Goal: Task Accomplishment & Management: Manage account settings

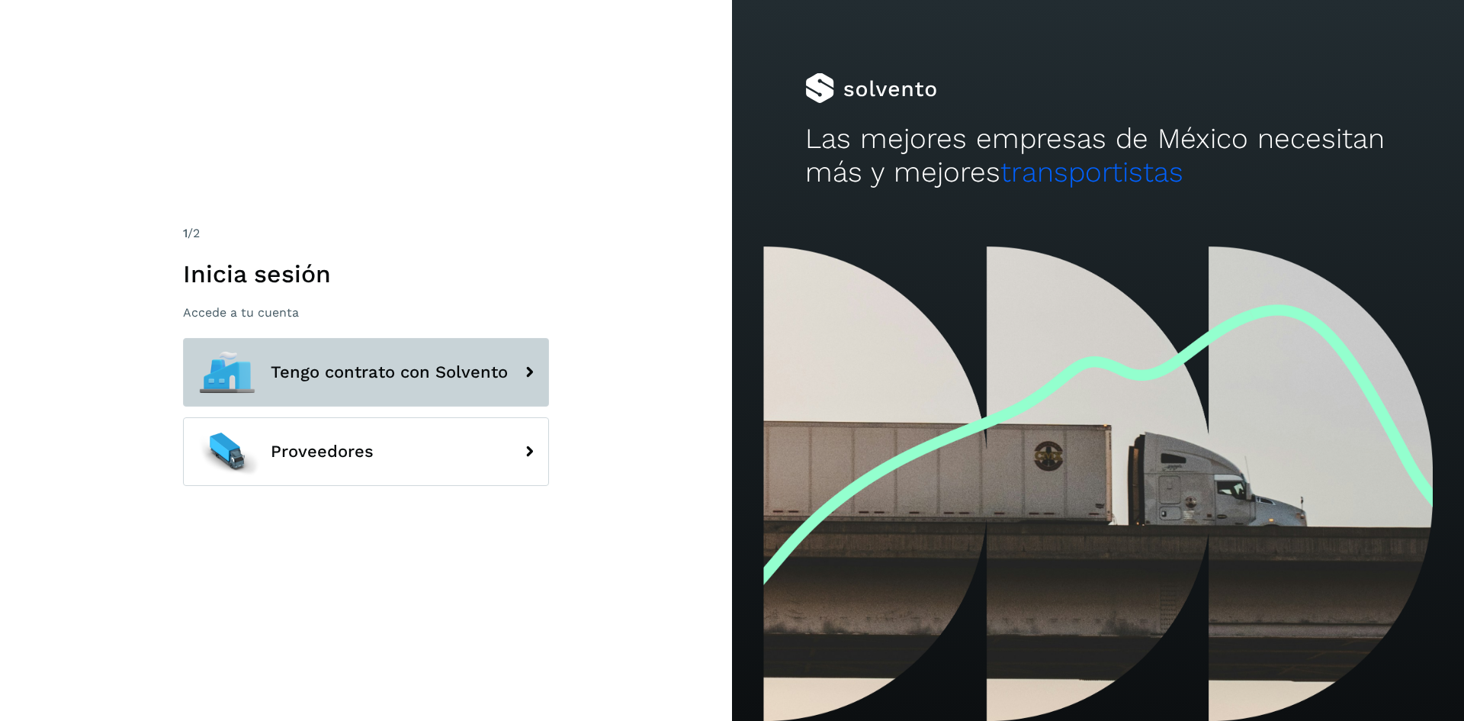
click at [474, 378] on span "Tengo contrato con Solvento" at bounding box center [389, 372] width 237 height 18
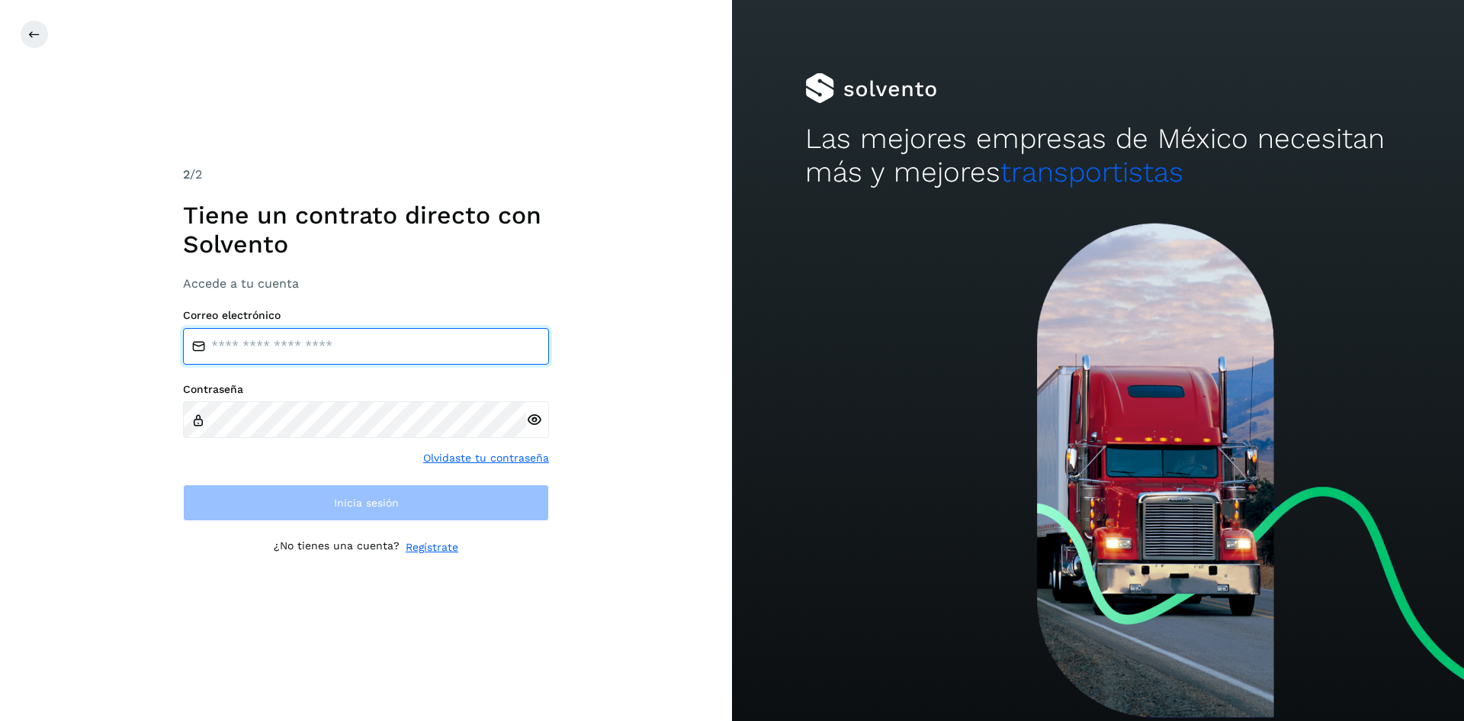
type input "**********"
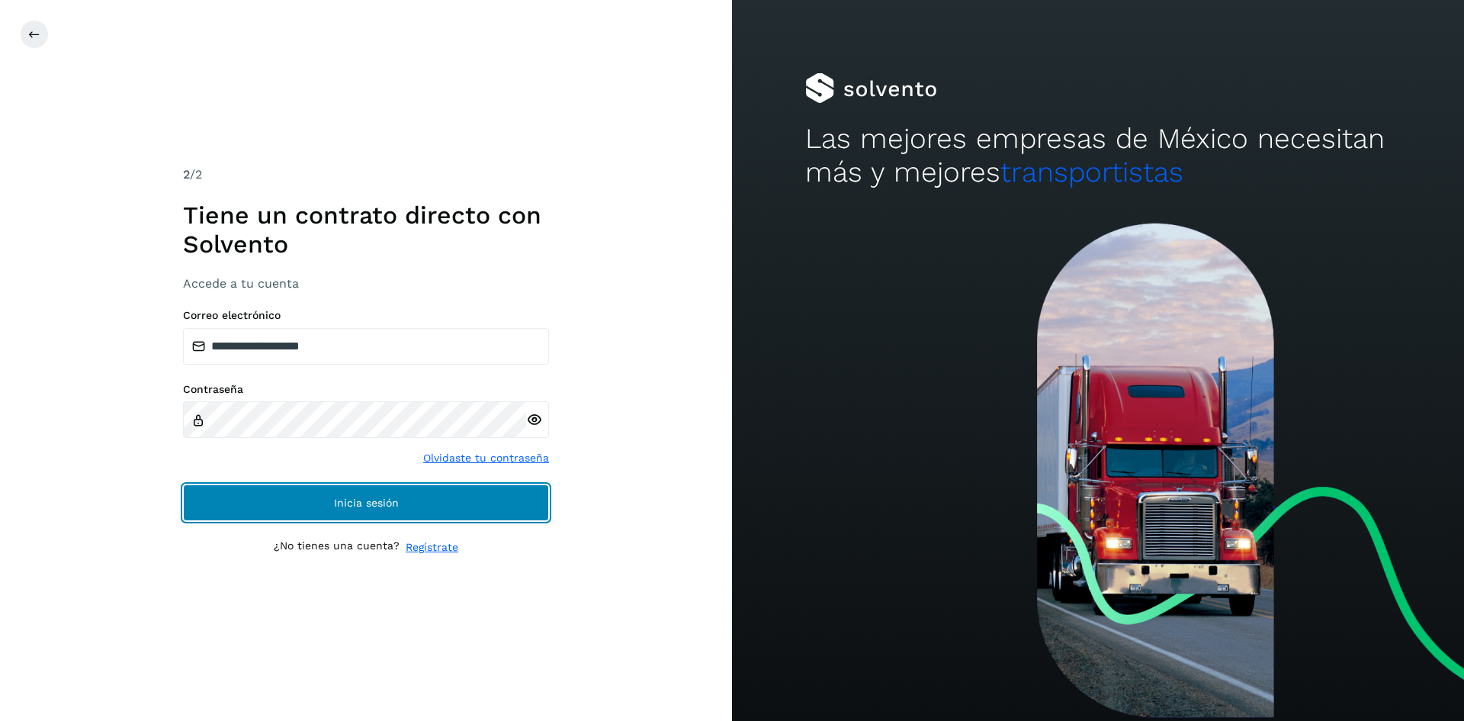
click at [384, 492] on button "Inicia sesión" at bounding box center [366, 502] width 366 height 37
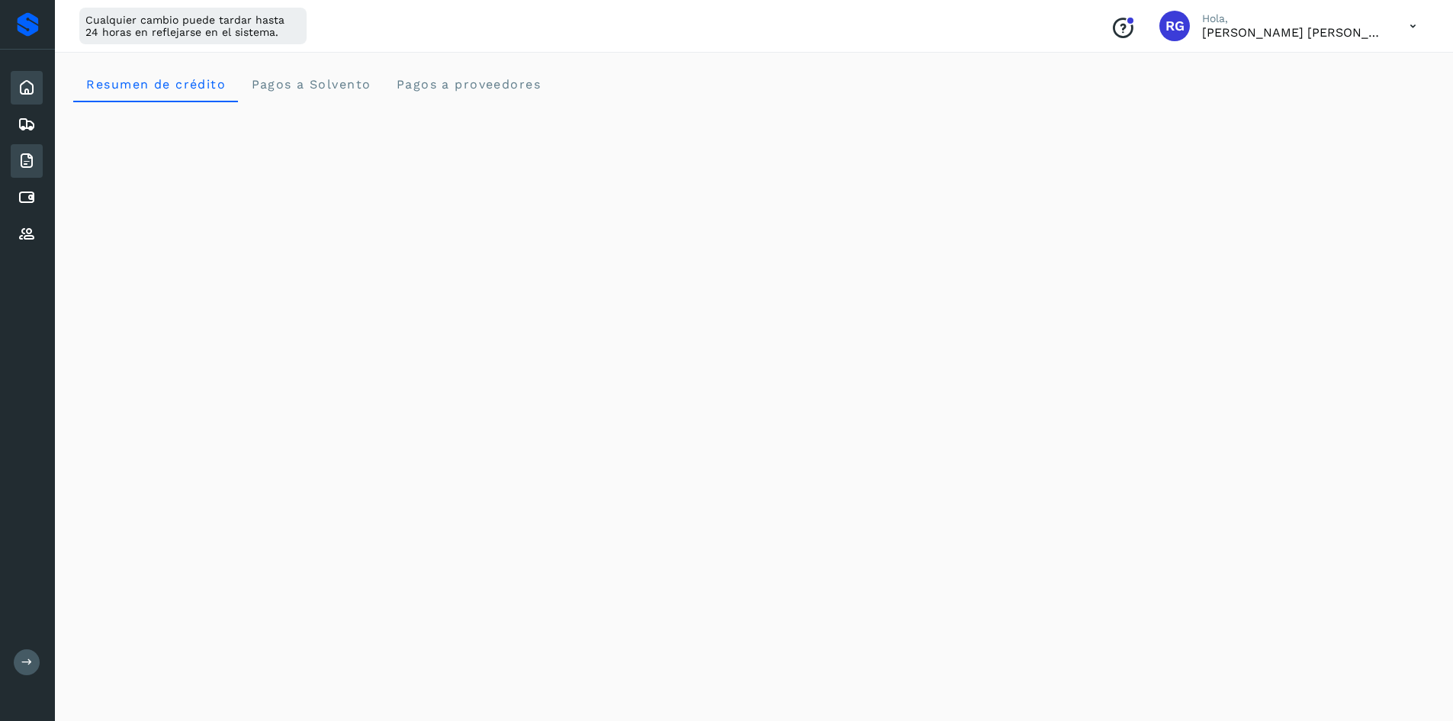
click at [36, 165] on div "Facturas" at bounding box center [27, 161] width 32 height 34
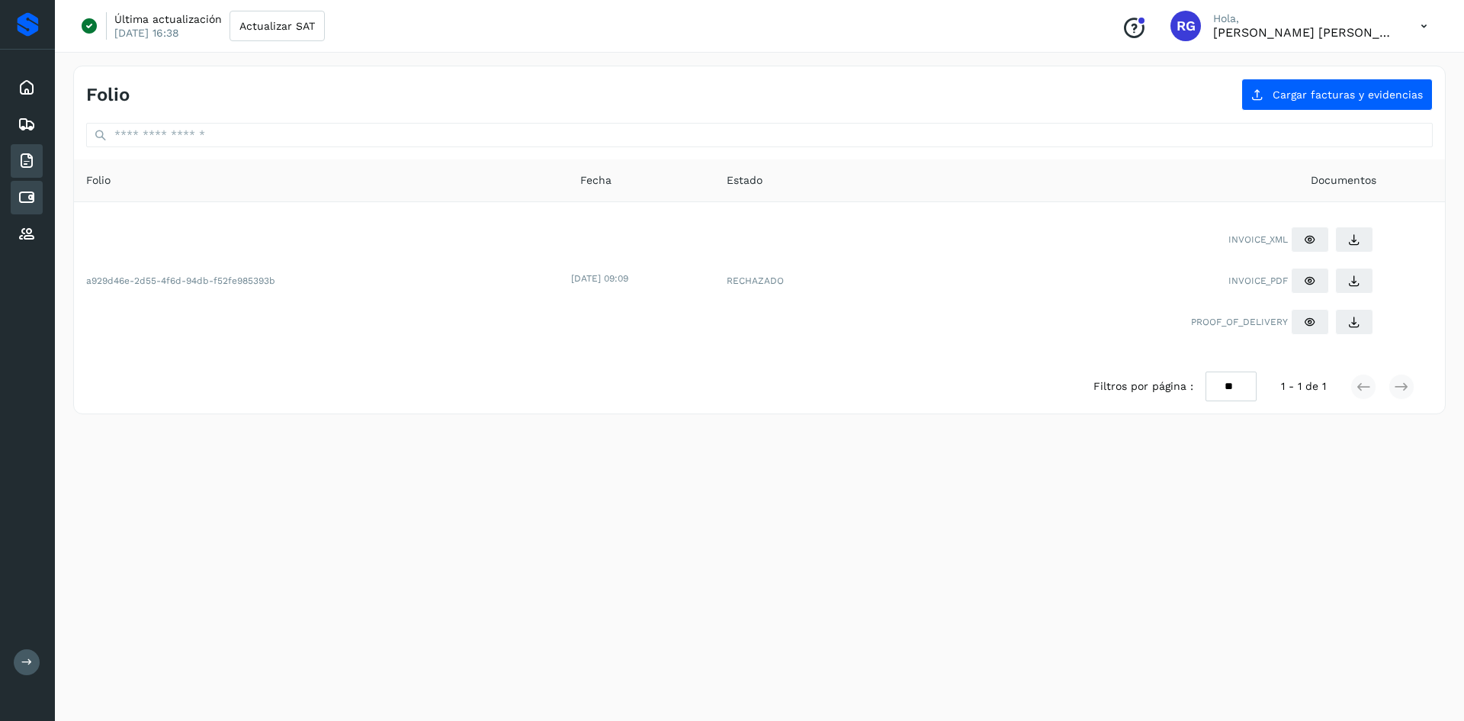
click at [31, 202] on icon at bounding box center [27, 197] width 18 height 18
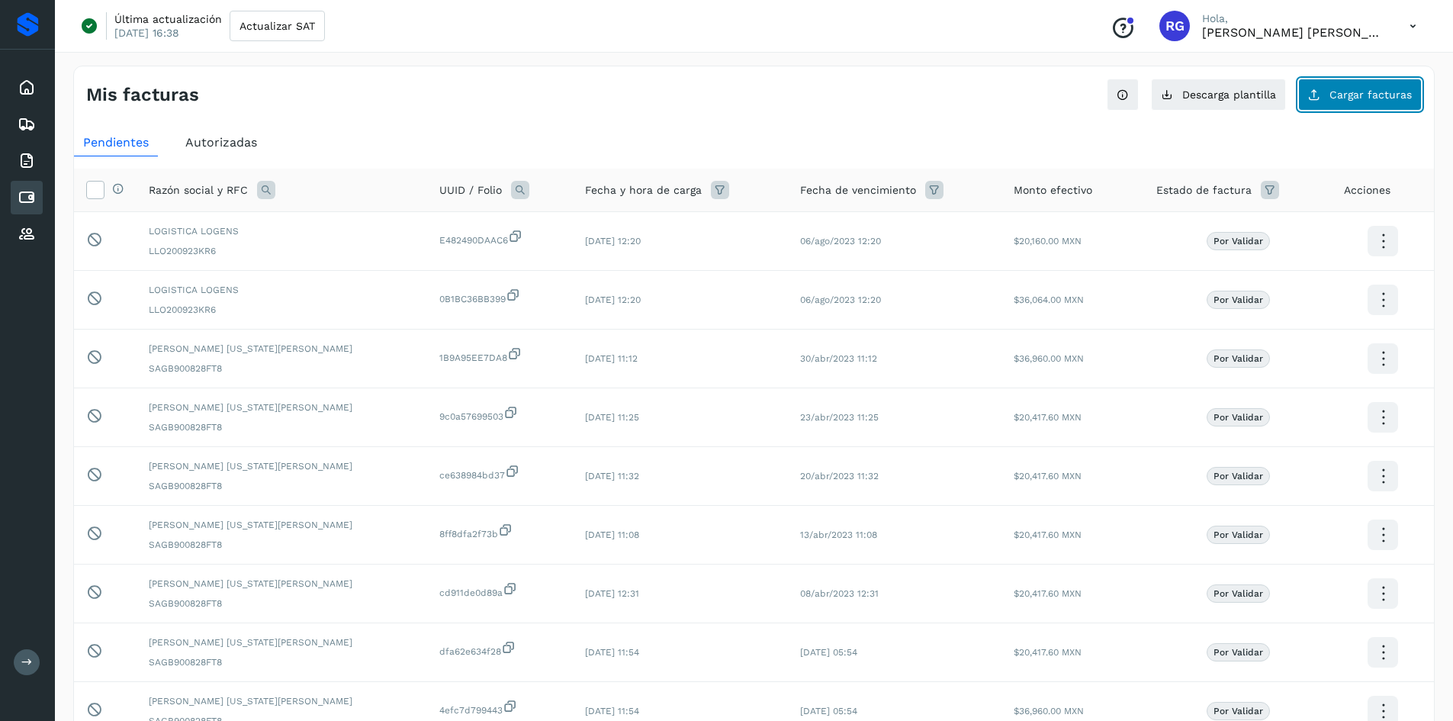
click at [1358, 91] on span "Cargar facturas" at bounding box center [1370, 94] width 82 height 11
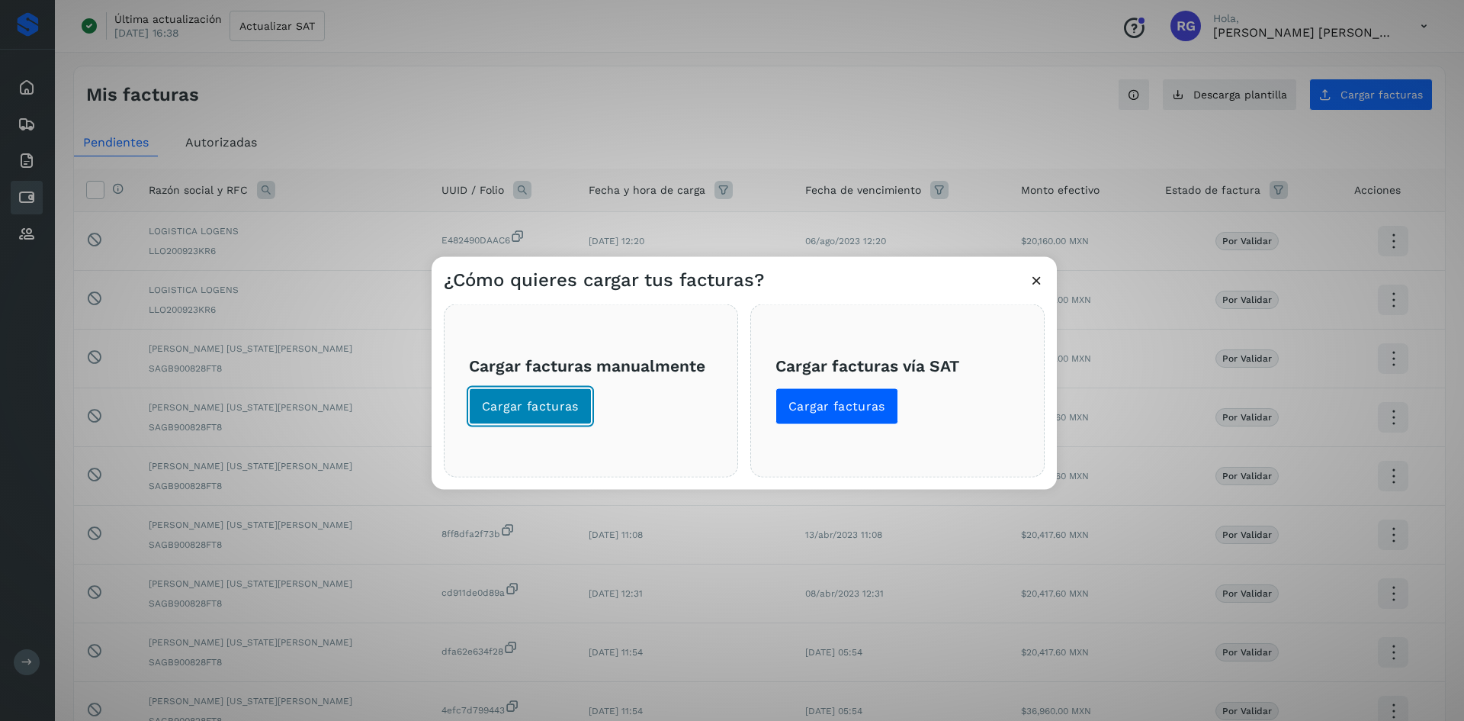
click at [567, 412] on span "Cargar facturas" at bounding box center [530, 405] width 97 height 17
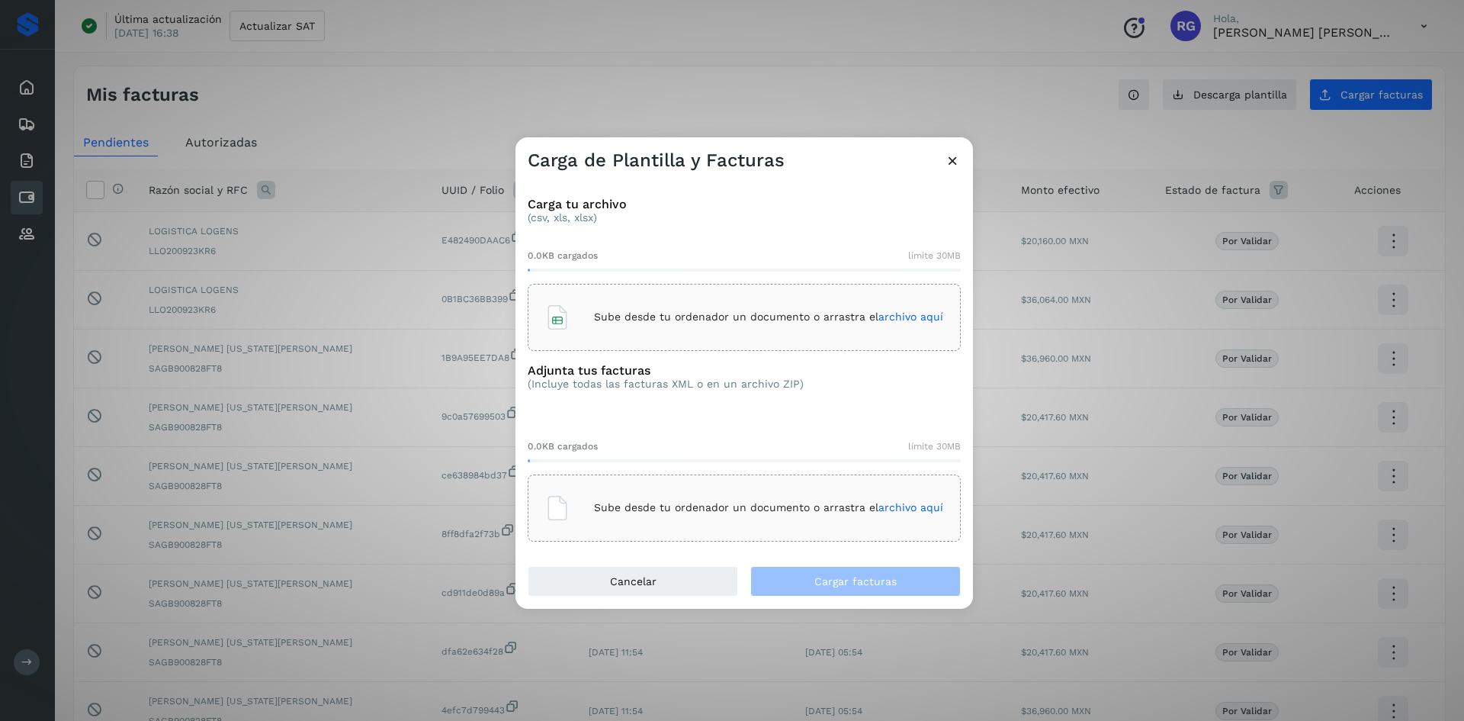
click at [954, 162] on icon at bounding box center [953, 160] width 16 height 16
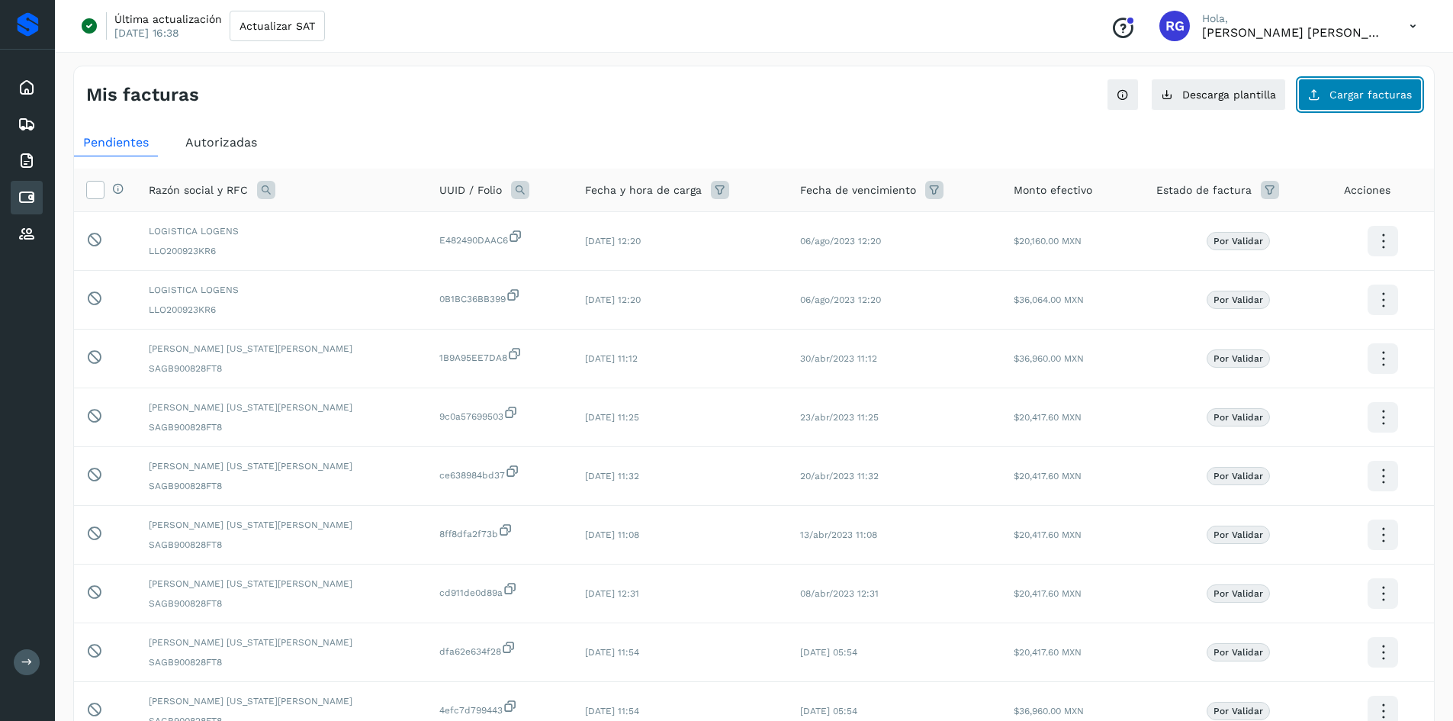
click at [1371, 108] on button "Cargar facturas" at bounding box center [1360, 95] width 124 height 32
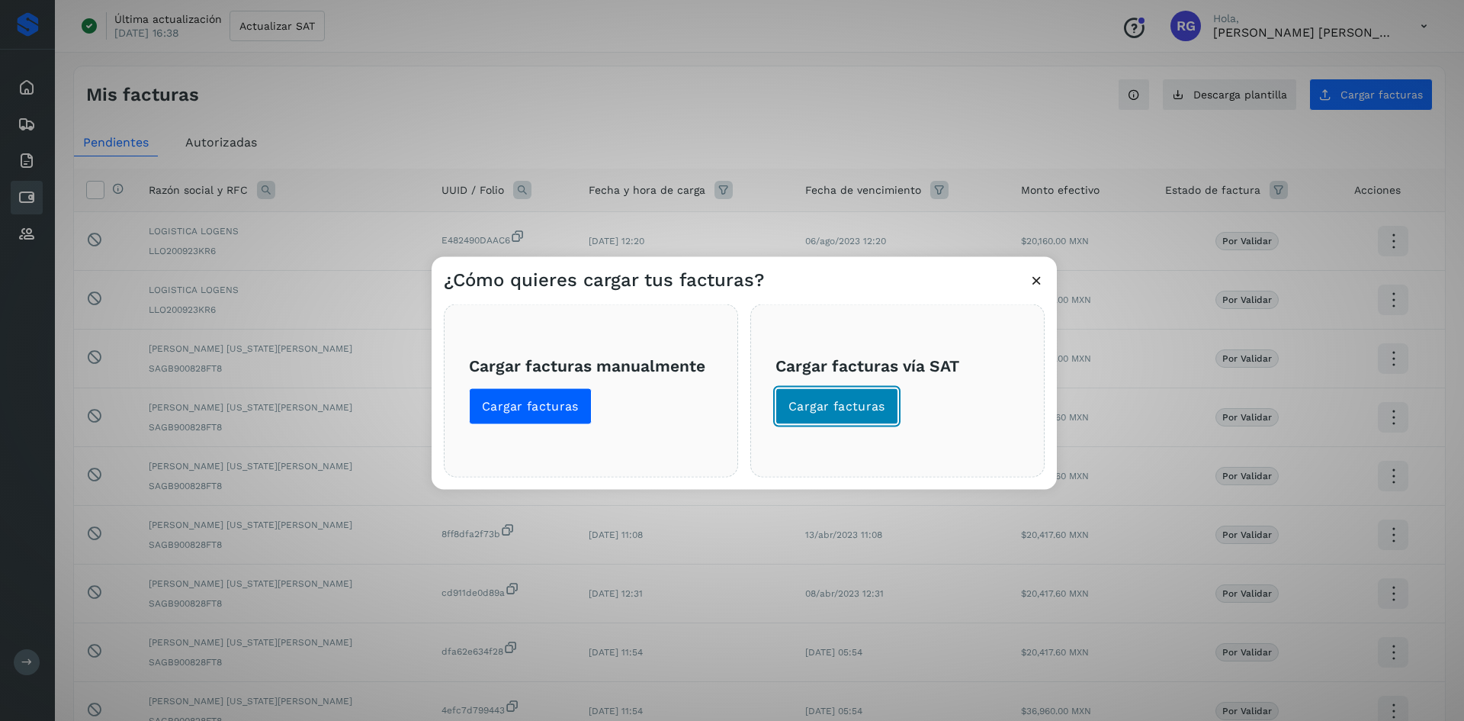
click at [870, 406] on span "Cargar facturas" at bounding box center [836, 405] width 97 height 17
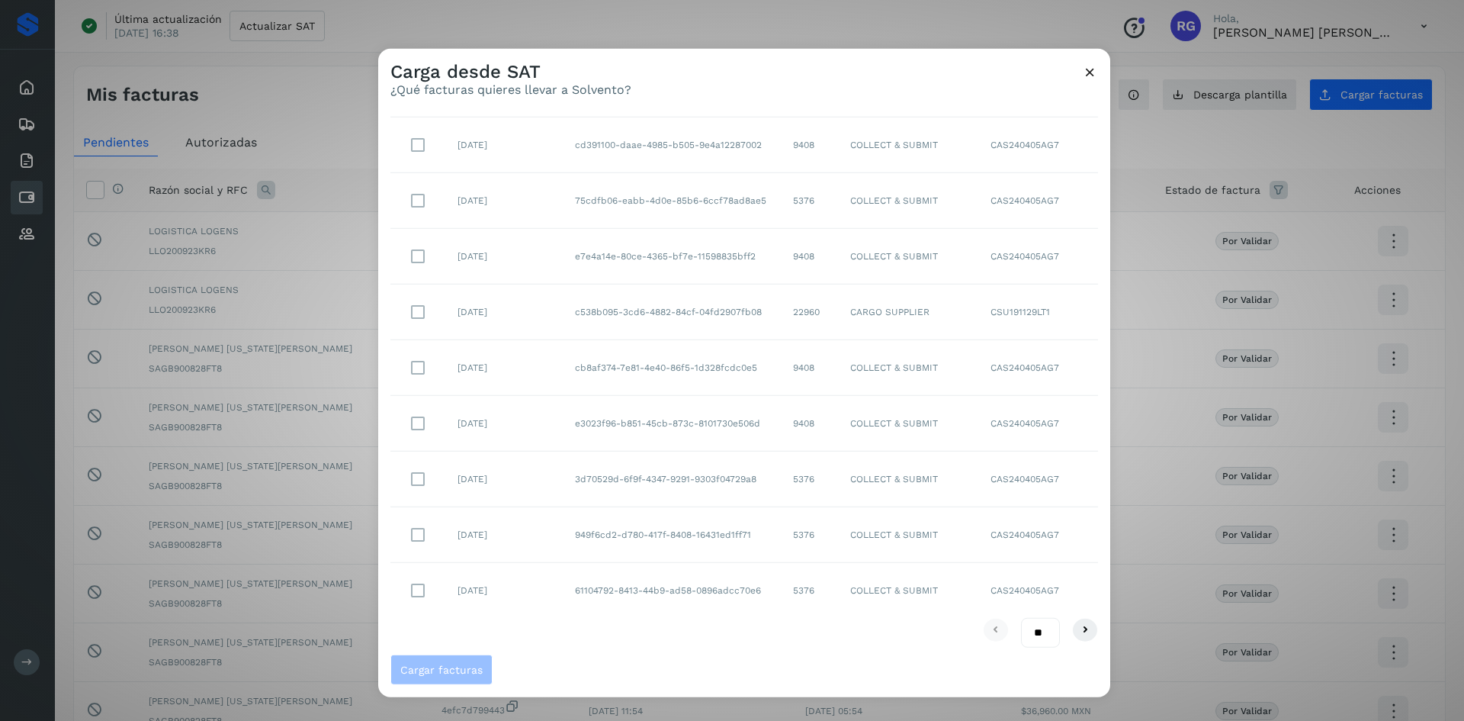
scroll to position [133, 0]
click at [1076, 623] on icon at bounding box center [1085, 624] width 18 height 18
click at [1076, 627] on icon at bounding box center [1085, 624] width 18 height 18
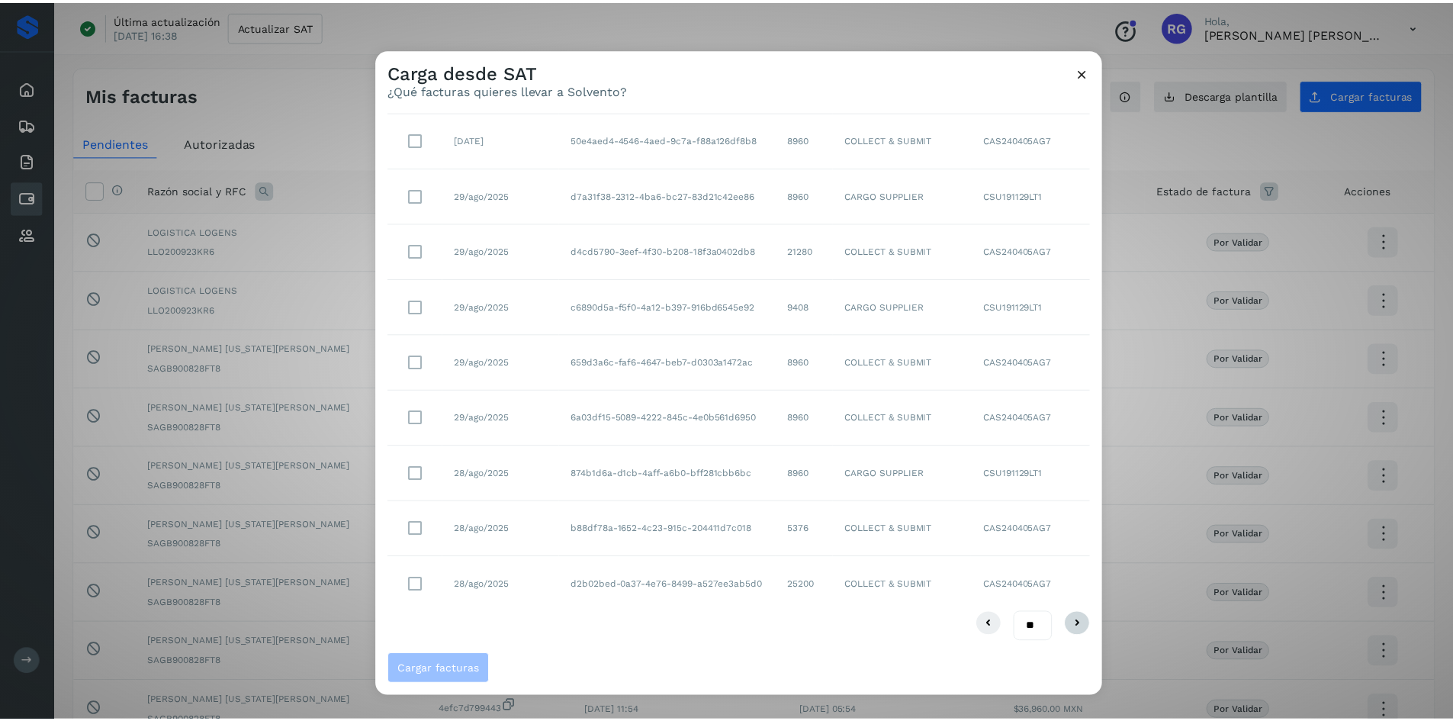
scroll to position [0, 0]
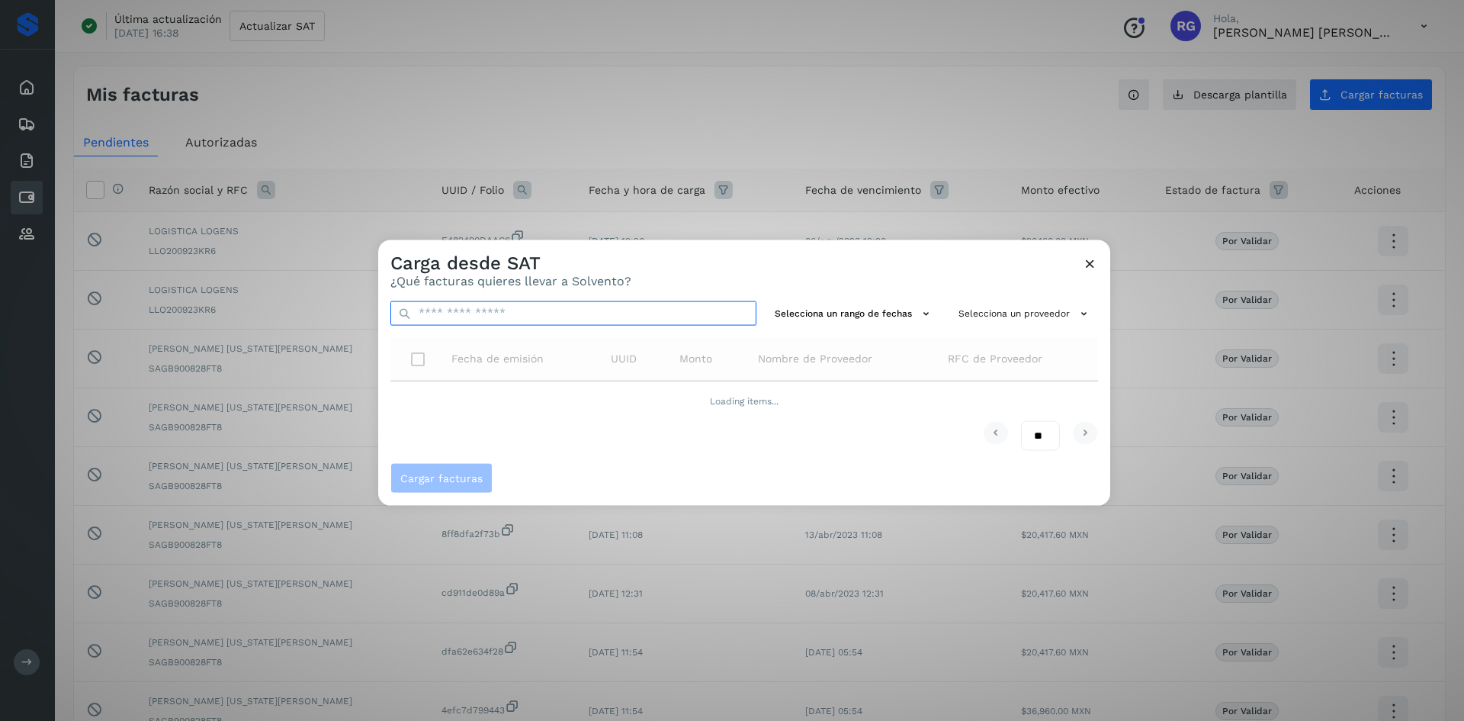
click at [644, 319] on input "text" at bounding box center [573, 312] width 366 height 24
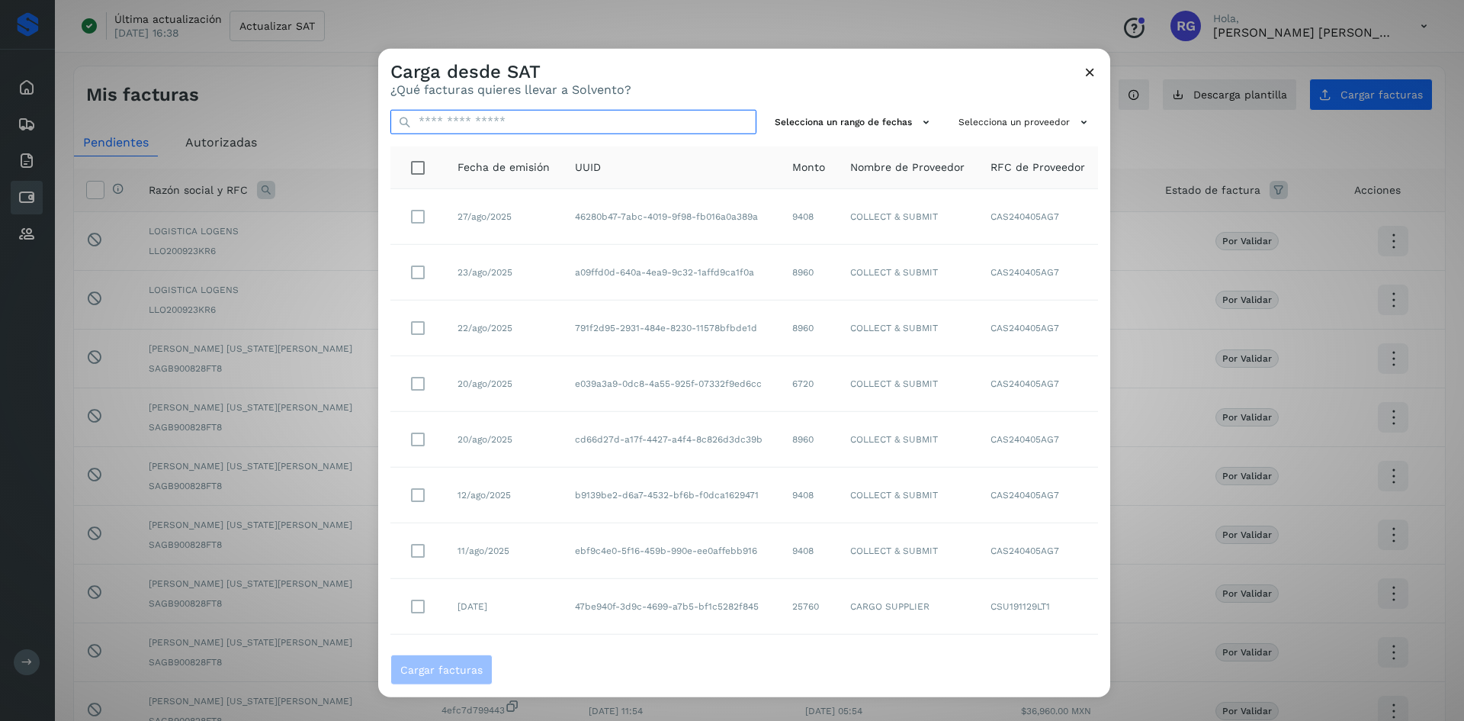
paste input "**********"
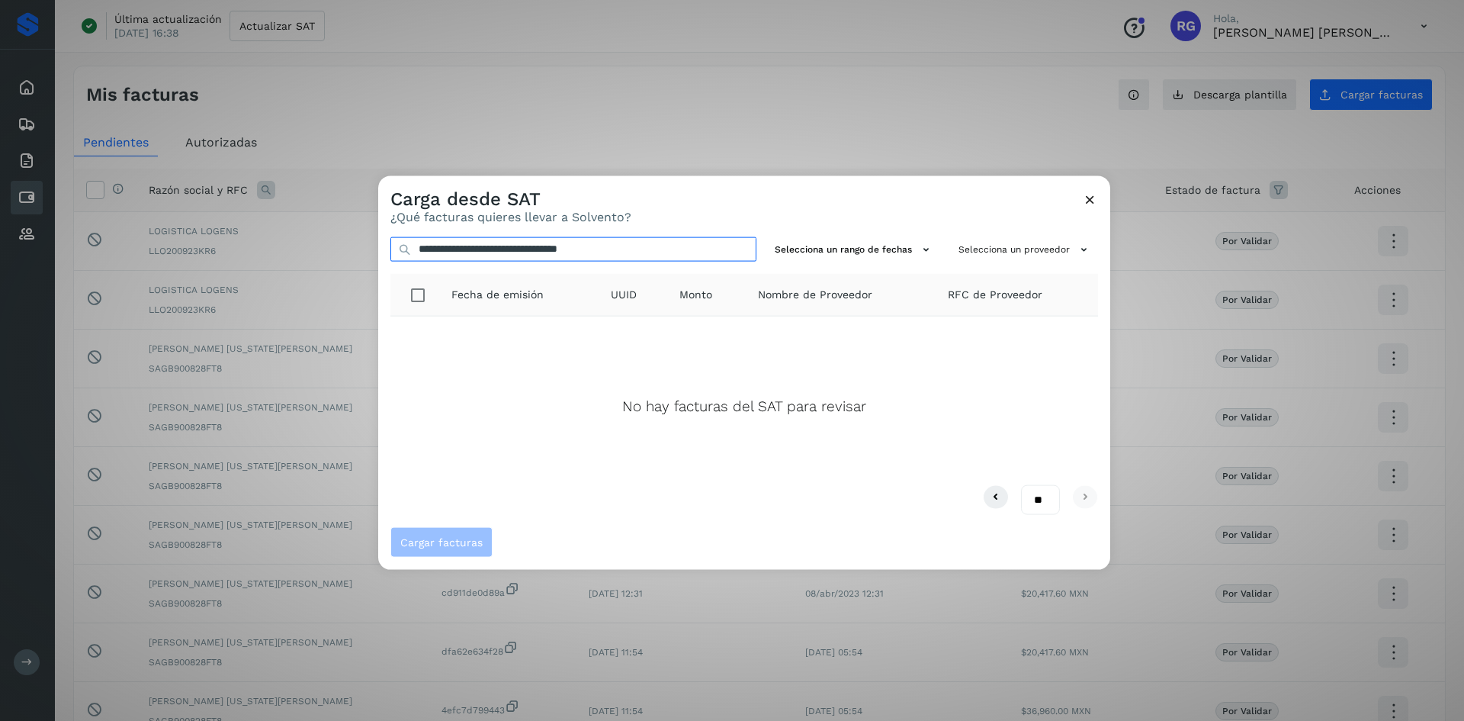
type input "**********"
click at [1090, 206] on icon at bounding box center [1090, 199] width 16 height 16
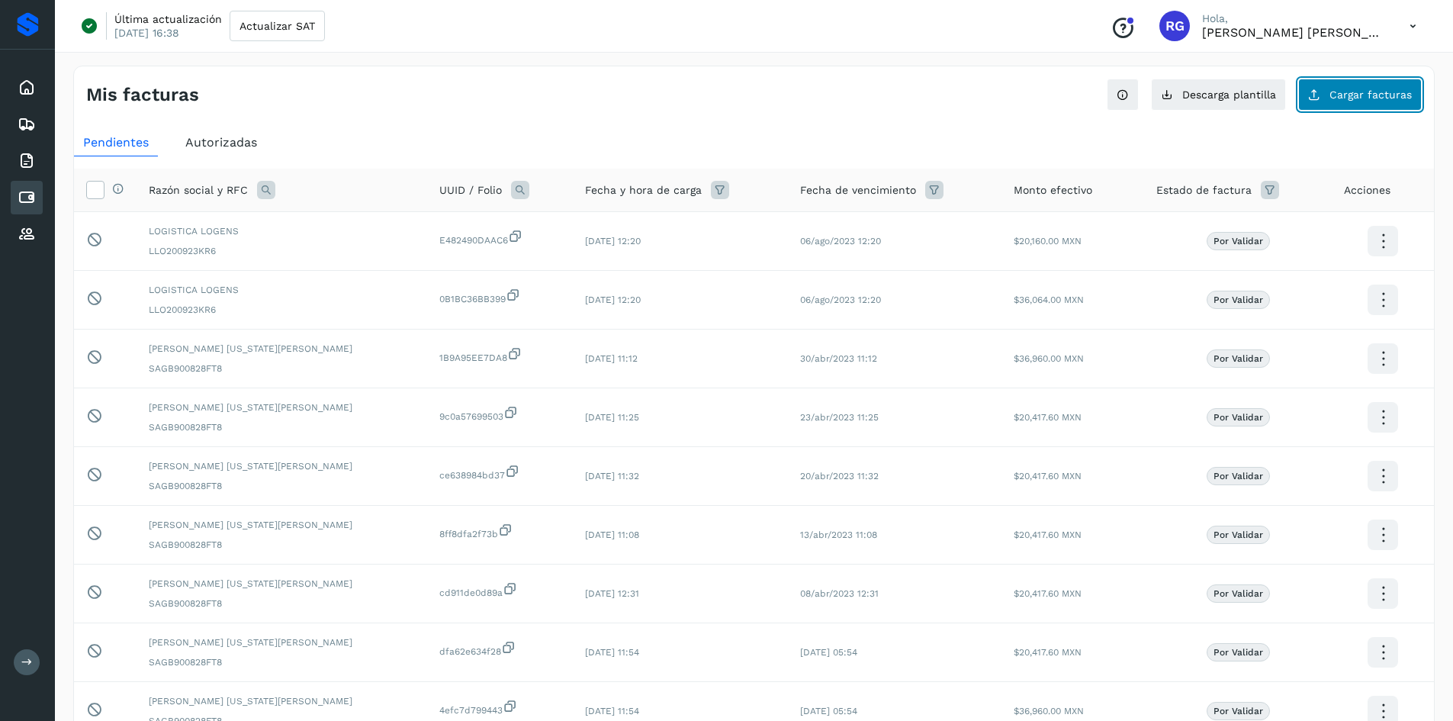
click at [1369, 101] on button "Cargar facturas" at bounding box center [1360, 95] width 124 height 32
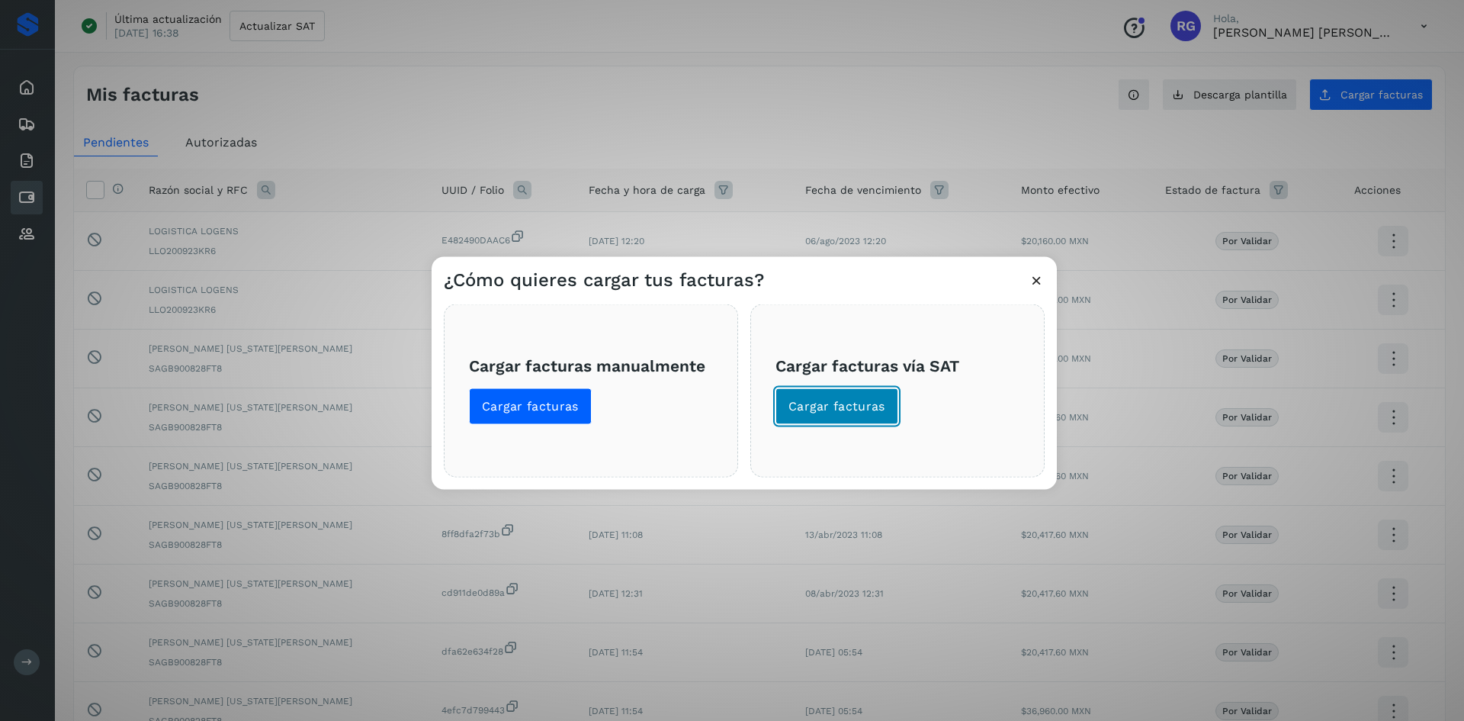
click at [880, 391] on button "Cargar facturas" at bounding box center [836, 405] width 123 height 37
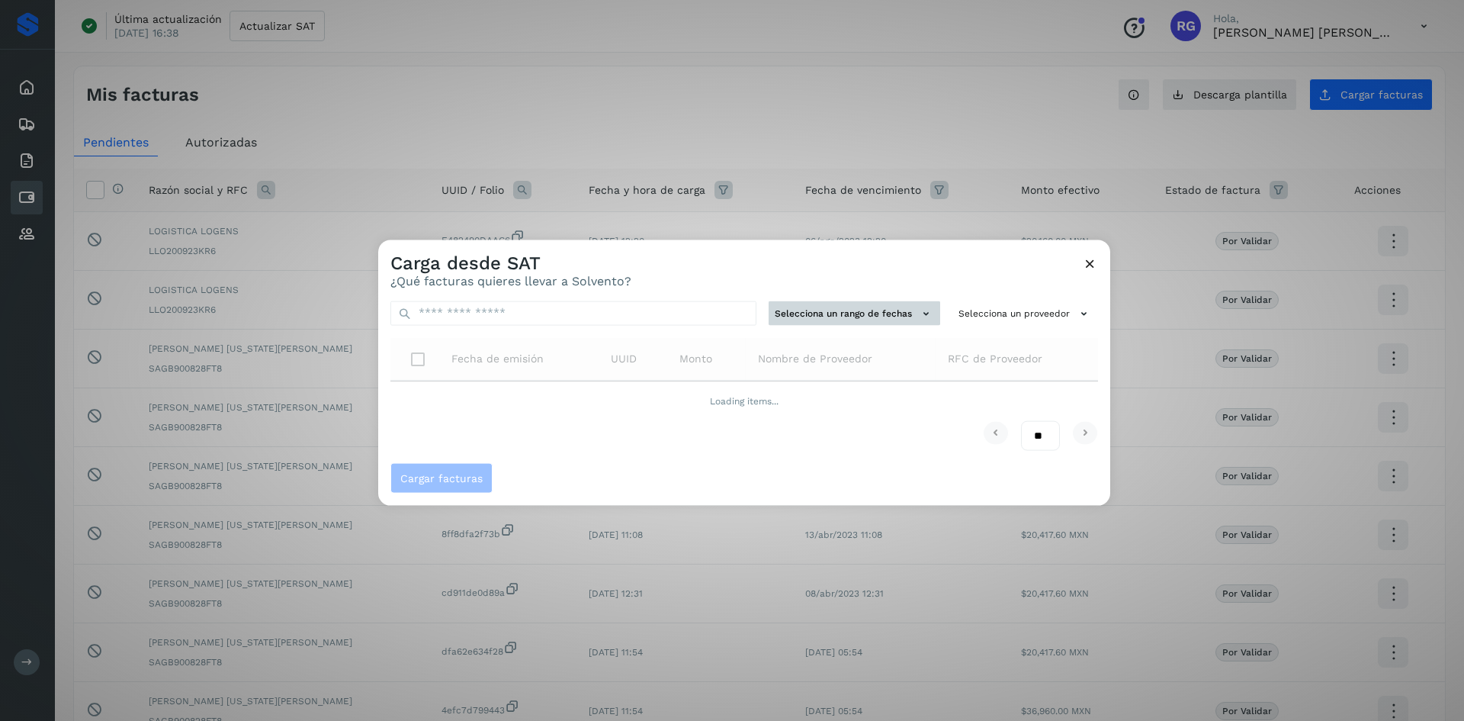
click at [922, 317] on icon at bounding box center [926, 313] width 16 height 16
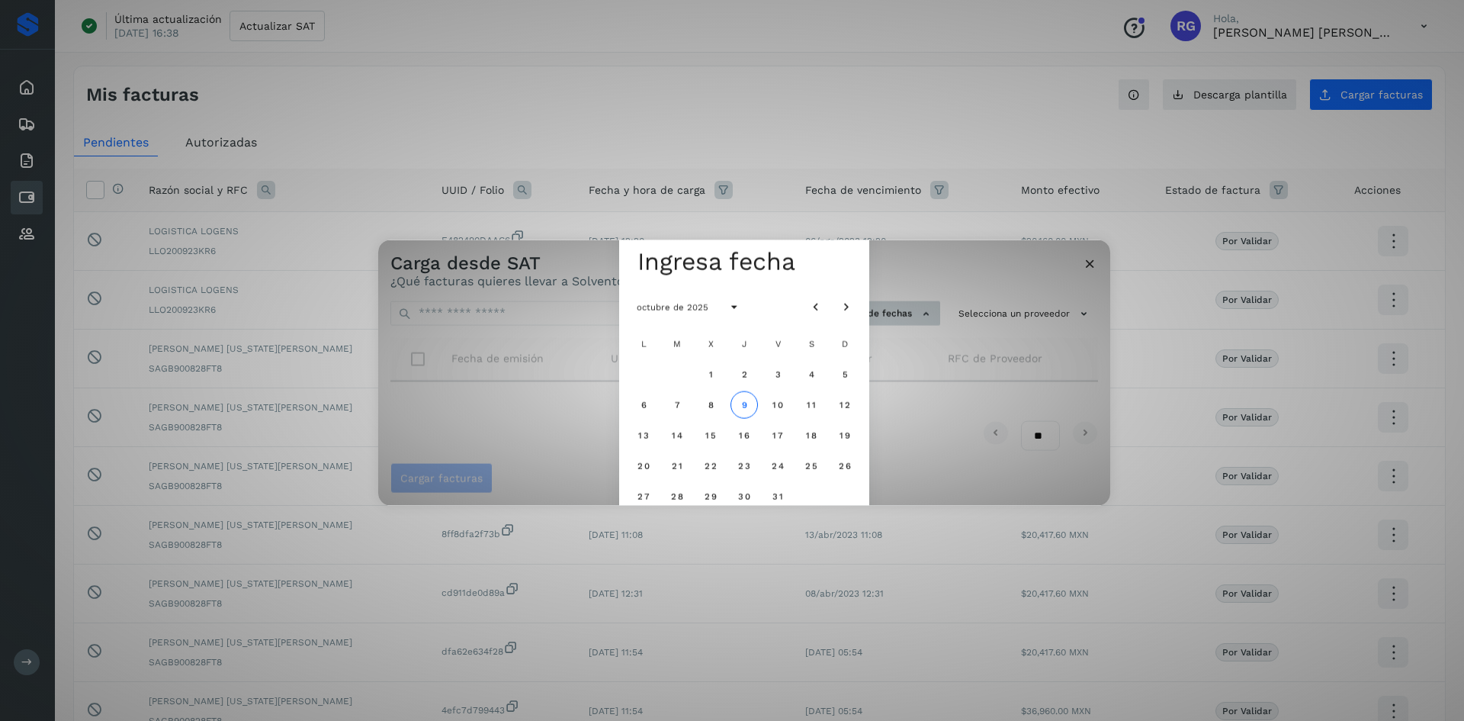
click at [922, 317] on div "Seleccionar una fecha Ingresa fecha octubre de 2025 L M X J V S D 1 2 3 4 5 6 7…" at bounding box center [744, 372] width 732 height 266
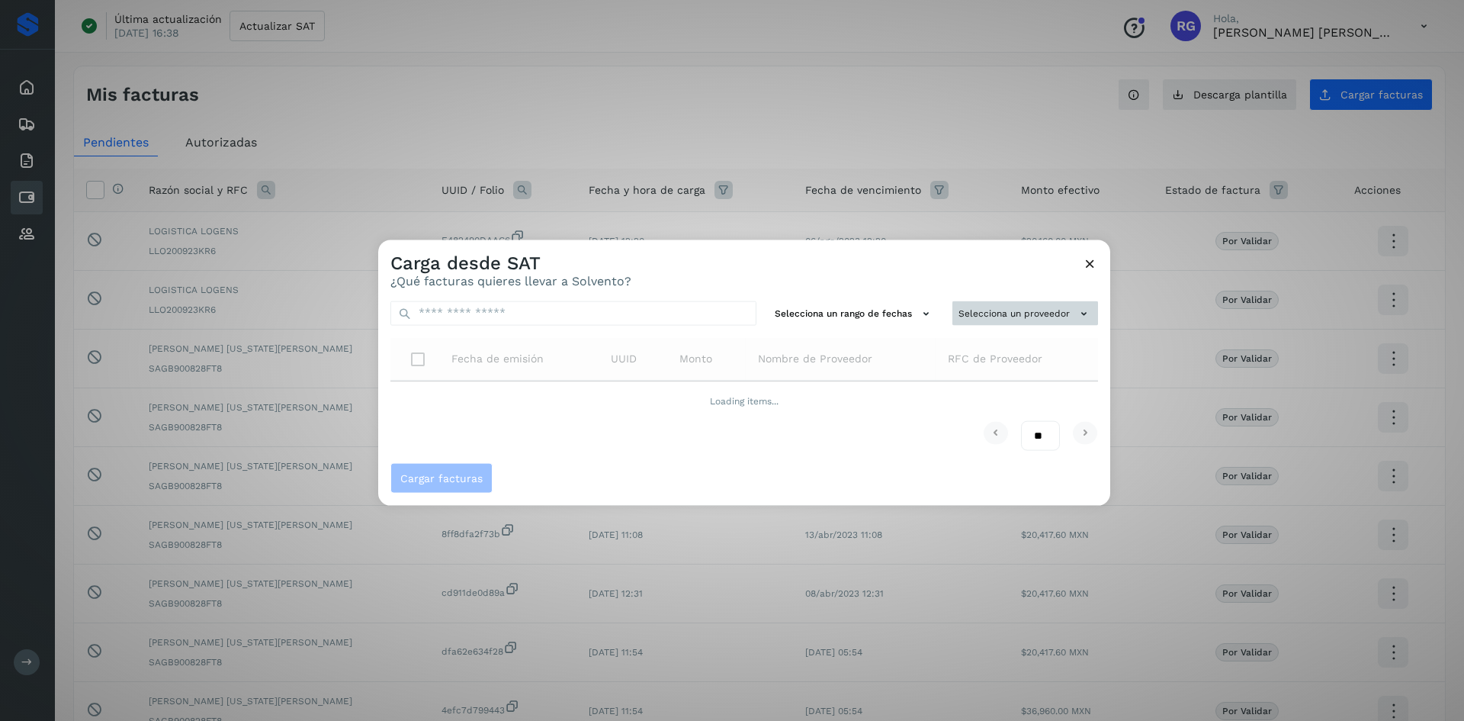
click at [973, 316] on button "Selecciona un proveedor" at bounding box center [1025, 312] width 146 height 25
click at [973, 316] on div at bounding box center [1110, 599] width 1464 height 721
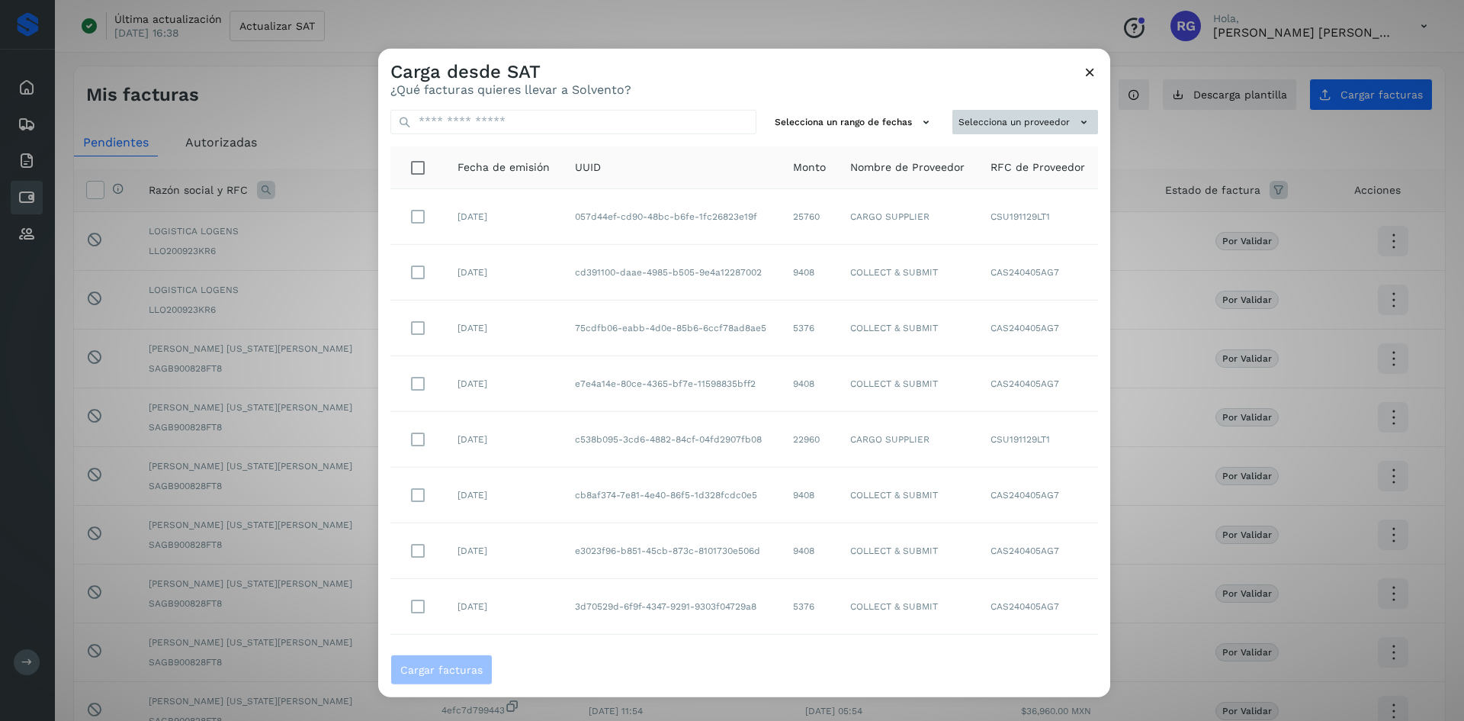
click at [1021, 127] on button "Selecciona un proveedor" at bounding box center [1025, 121] width 146 height 25
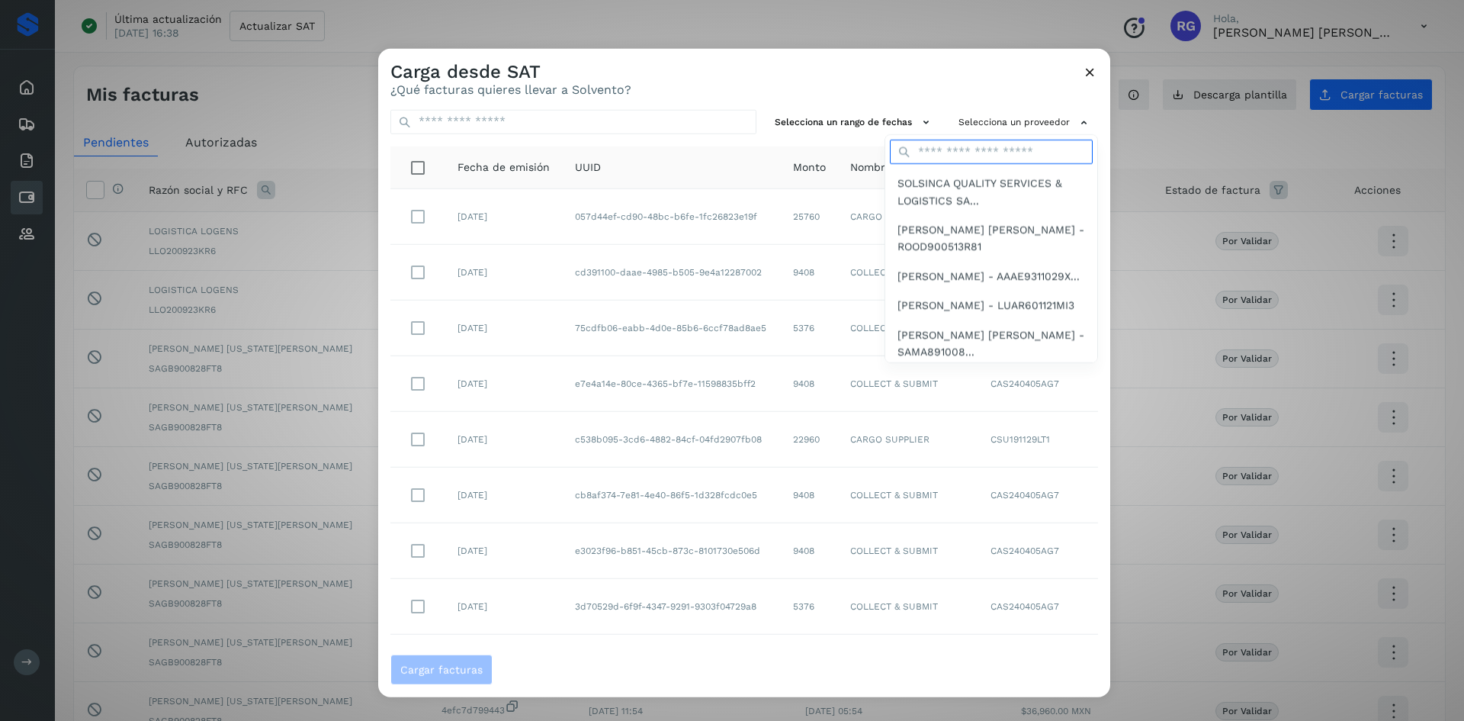
click at [954, 156] on input "text" at bounding box center [991, 152] width 203 height 24
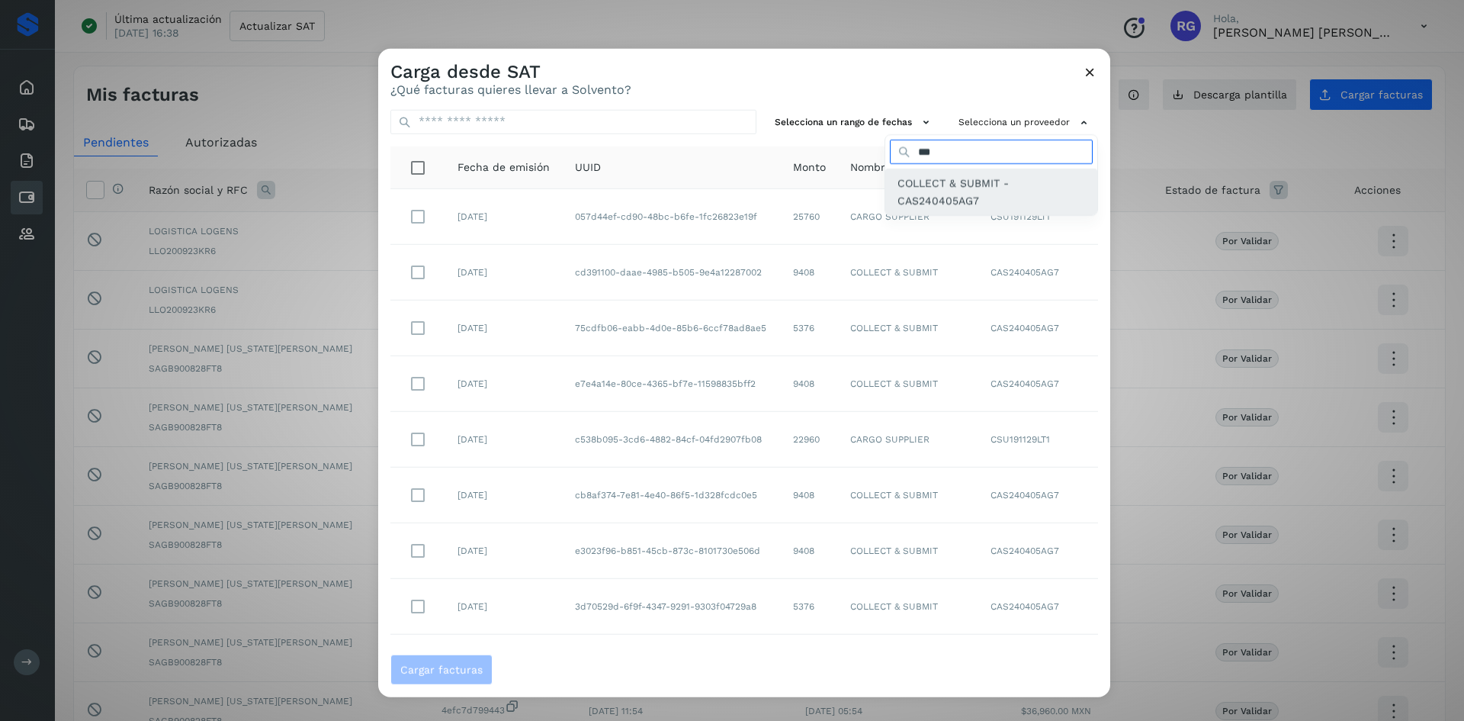
type input "***"
click at [945, 185] on span "COLLECT & SUBMIT - CAS240405AG7" at bounding box center [991, 192] width 188 height 34
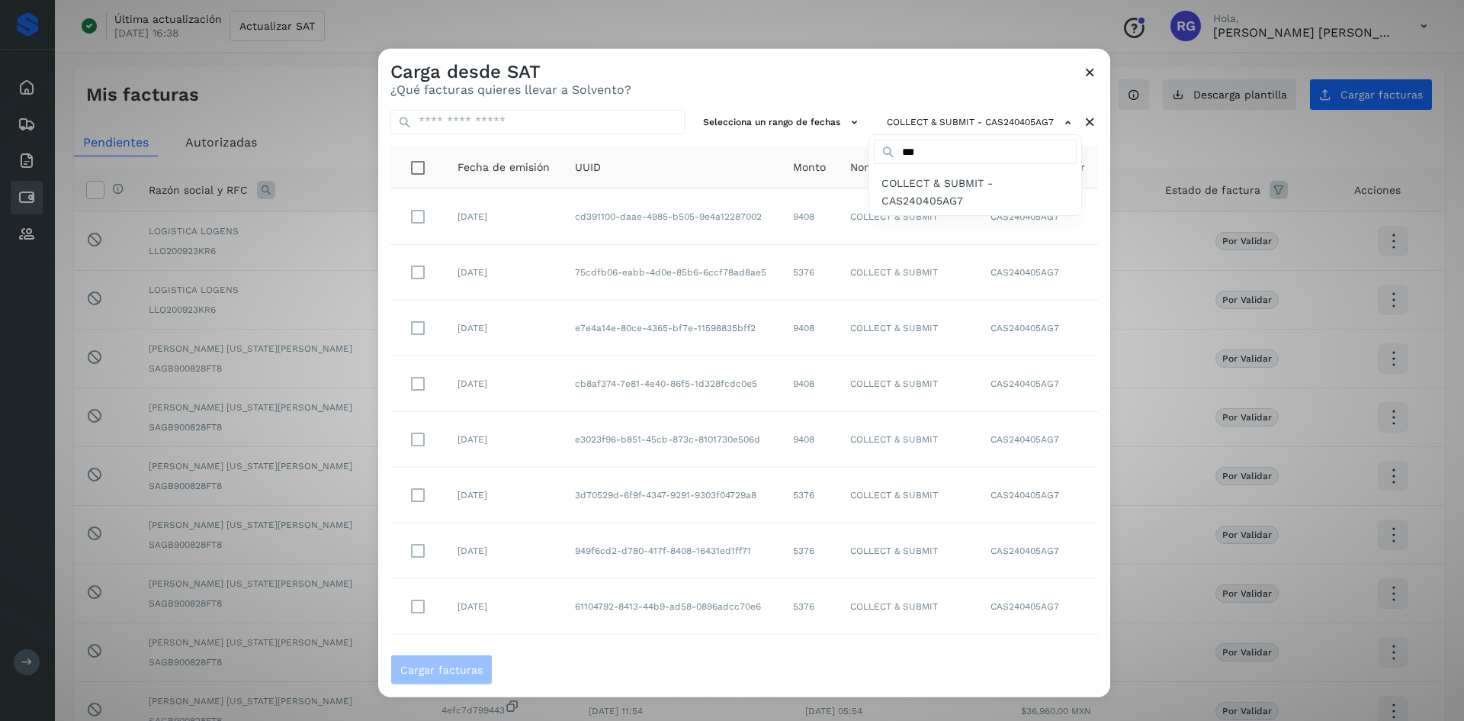
click at [1120, 254] on div "Carga desde SAT ¿Qué facturas quieres llevar a Solvento? Selecciona un rango de…" at bounding box center [732, 360] width 1464 height 721
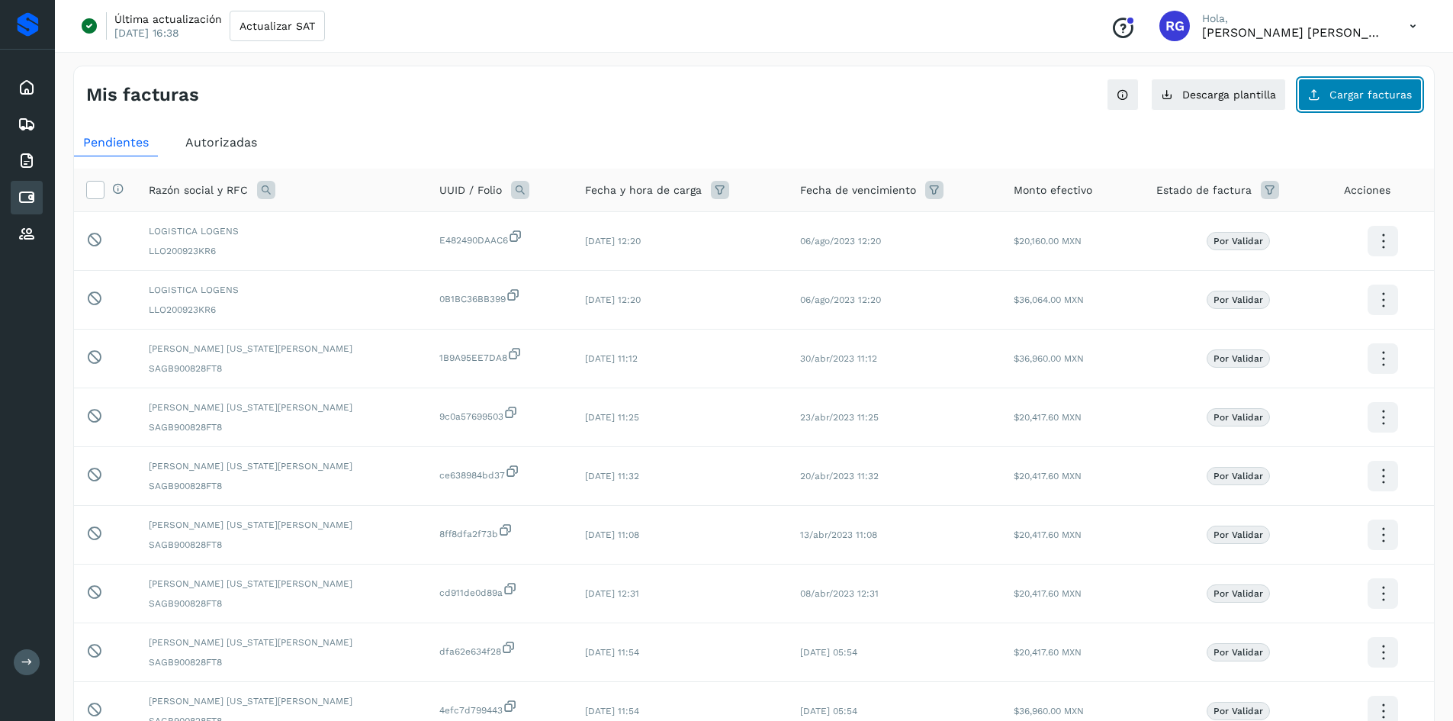
click at [1357, 105] on button "Cargar facturas" at bounding box center [1360, 95] width 124 height 32
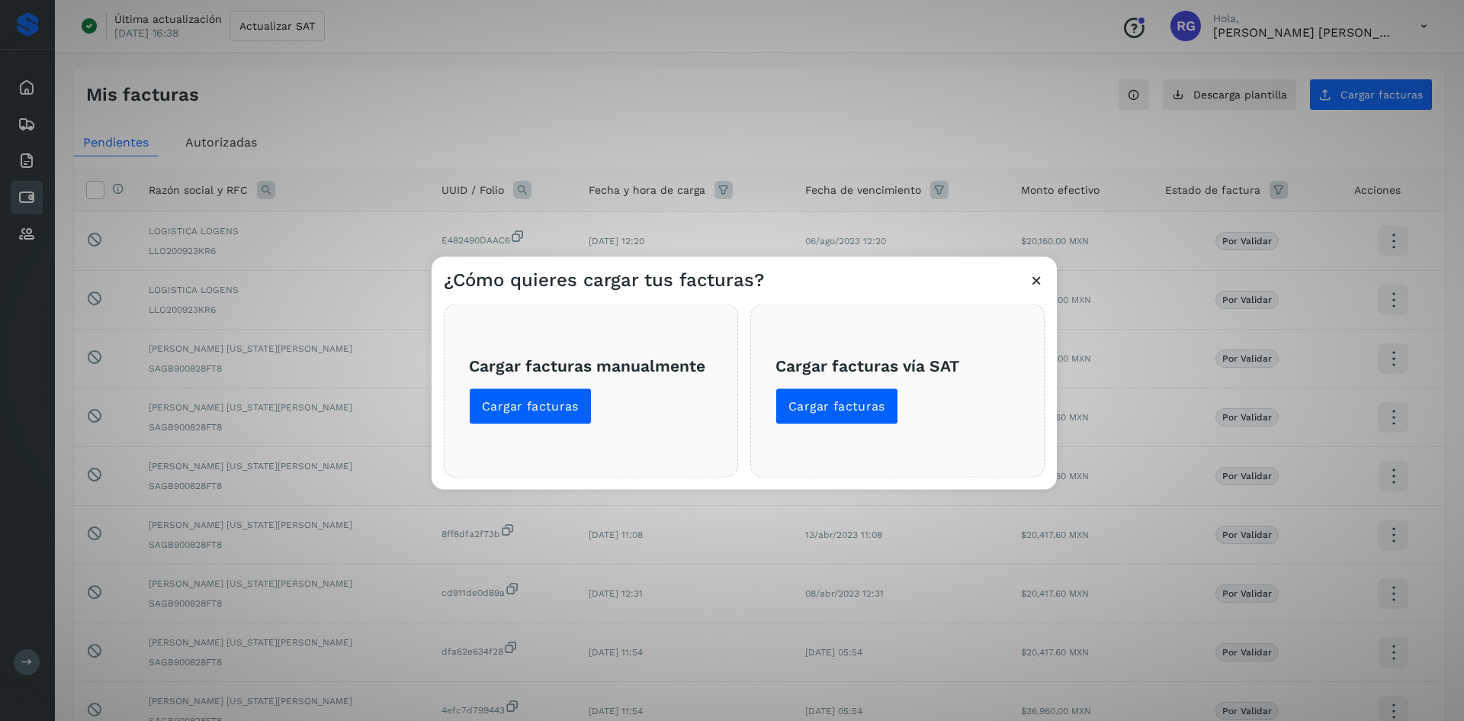
click at [788, 425] on div "Cargar facturas vía SAT Cargar facturas" at bounding box center [897, 389] width 294 height 173
click at [798, 414] on span "Cargar facturas" at bounding box center [836, 405] width 97 height 17
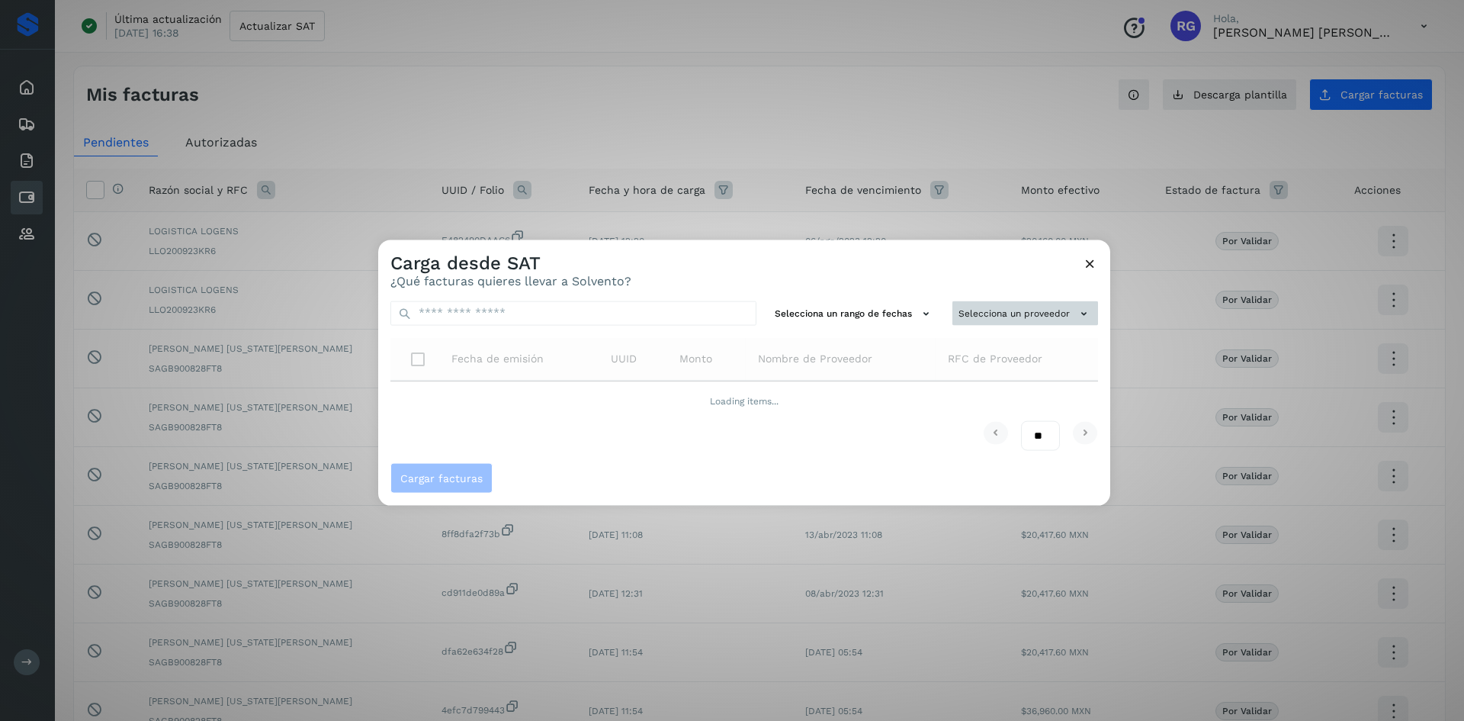
click at [1069, 313] on button "Selecciona un proveedor" at bounding box center [1025, 312] width 146 height 25
click at [1038, 340] on input "text" at bounding box center [999, 343] width 187 height 24
click at [1010, 342] on input "***" at bounding box center [999, 343] width 187 height 24
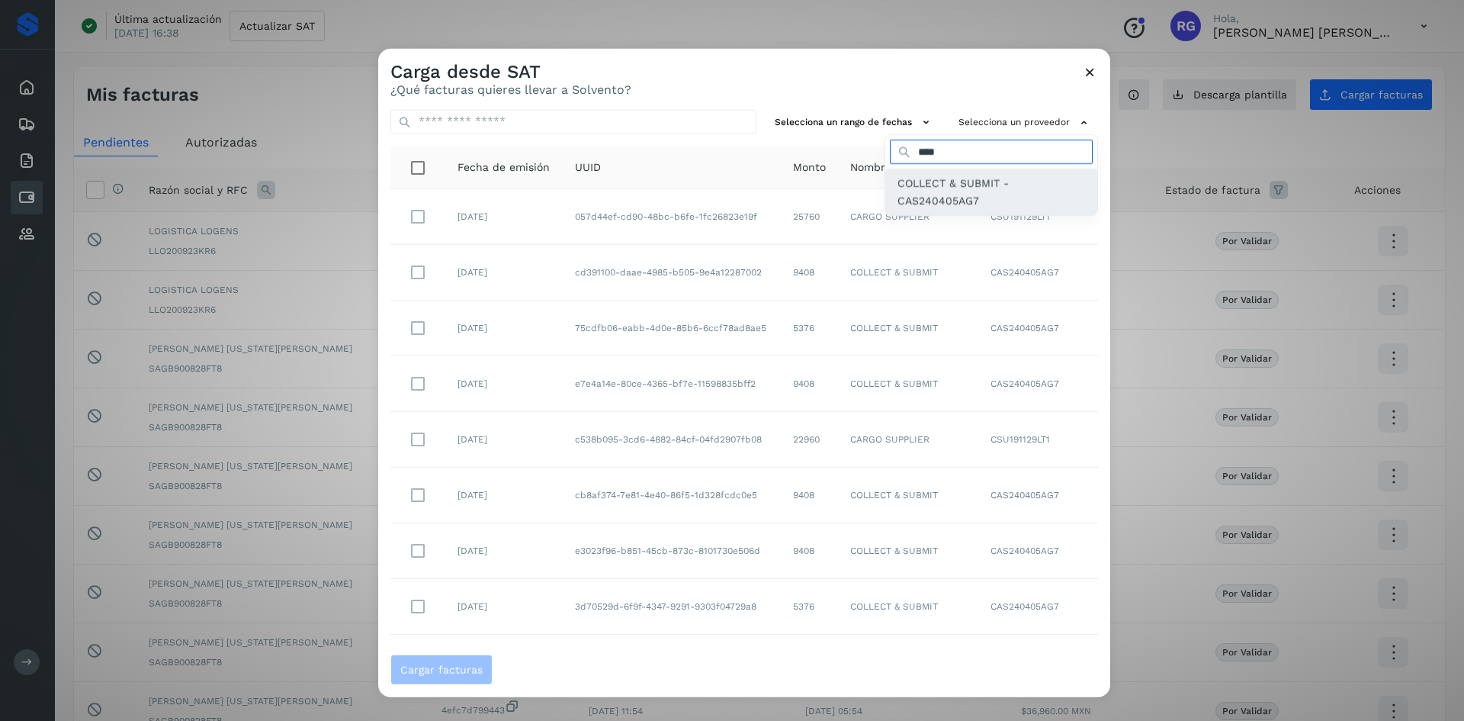
type input "****"
click at [955, 188] on span "COLLECT & SUBMIT - CAS240405AG7" at bounding box center [991, 192] width 188 height 34
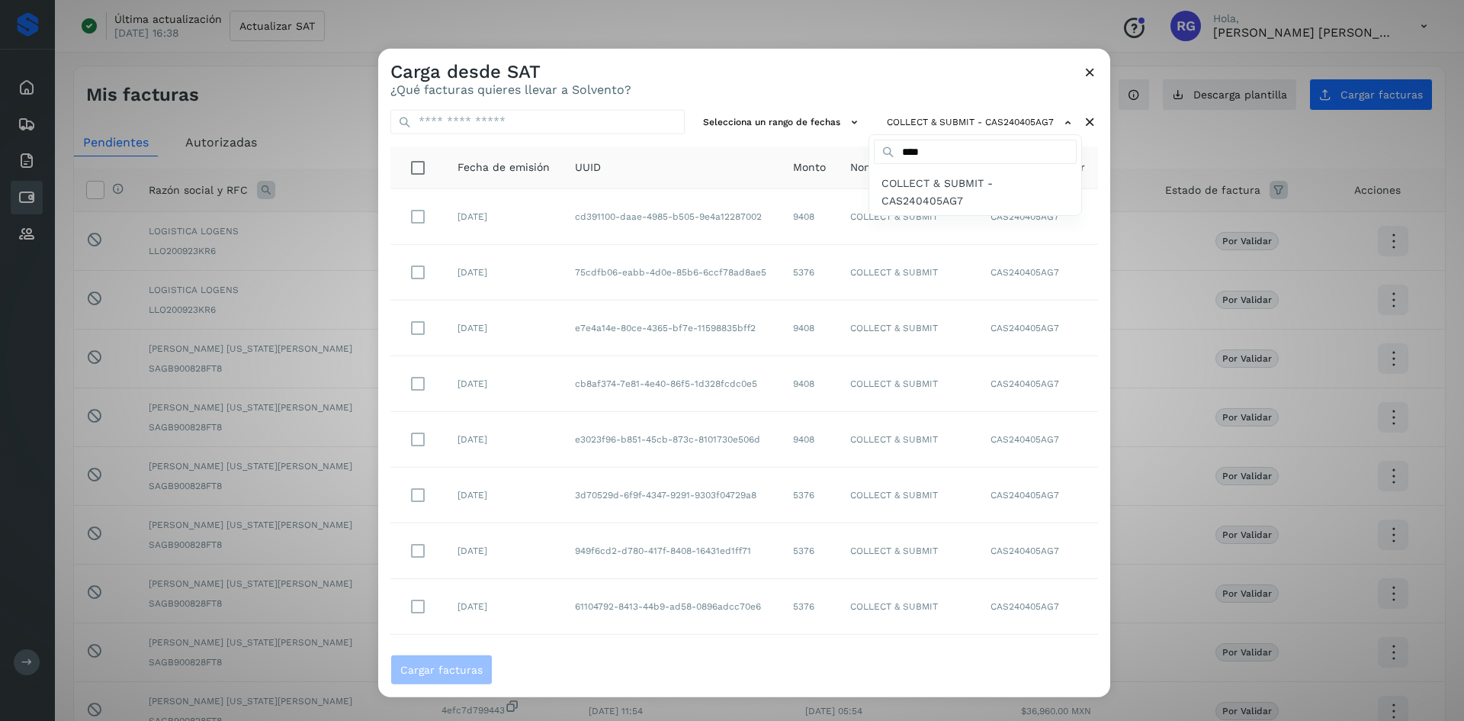
click at [1054, 123] on div at bounding box center [1110, 408] width 1464 height 721
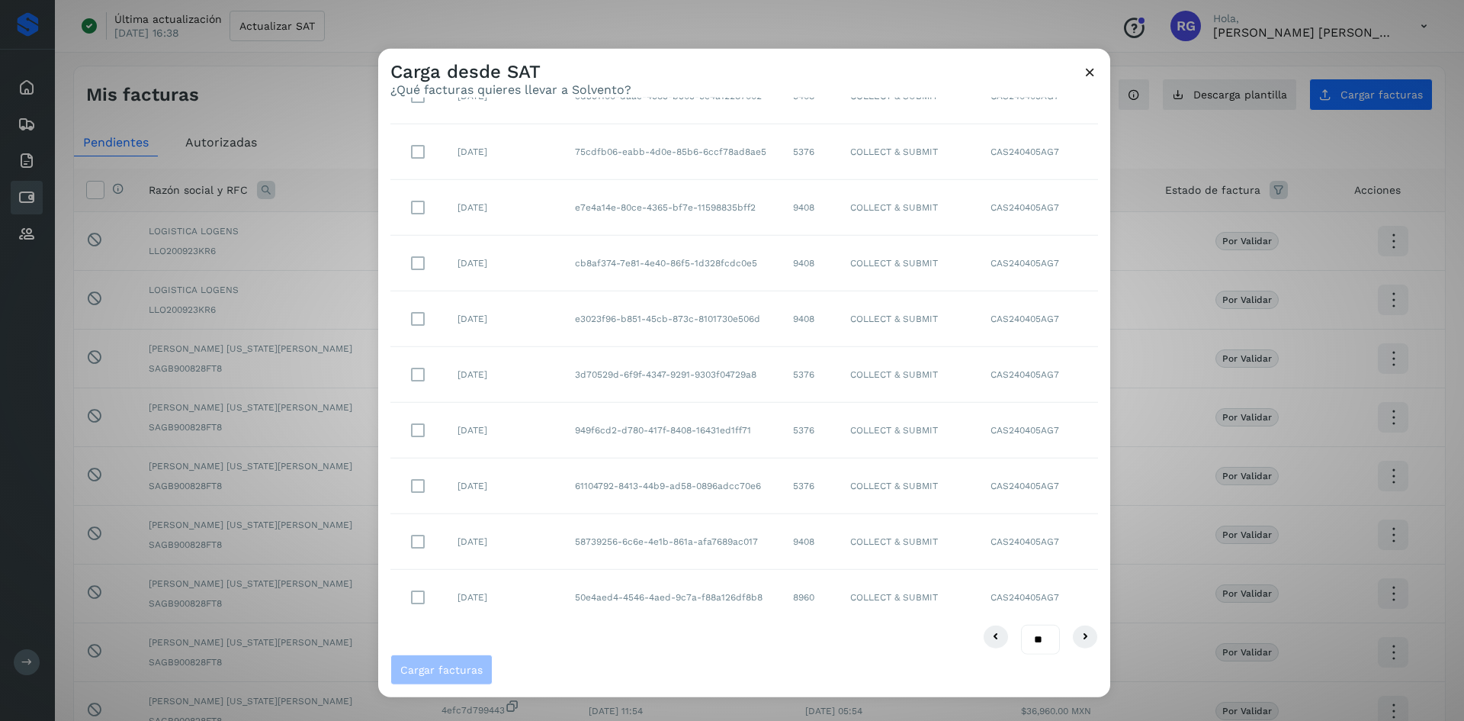
scroll to position [133, 0]
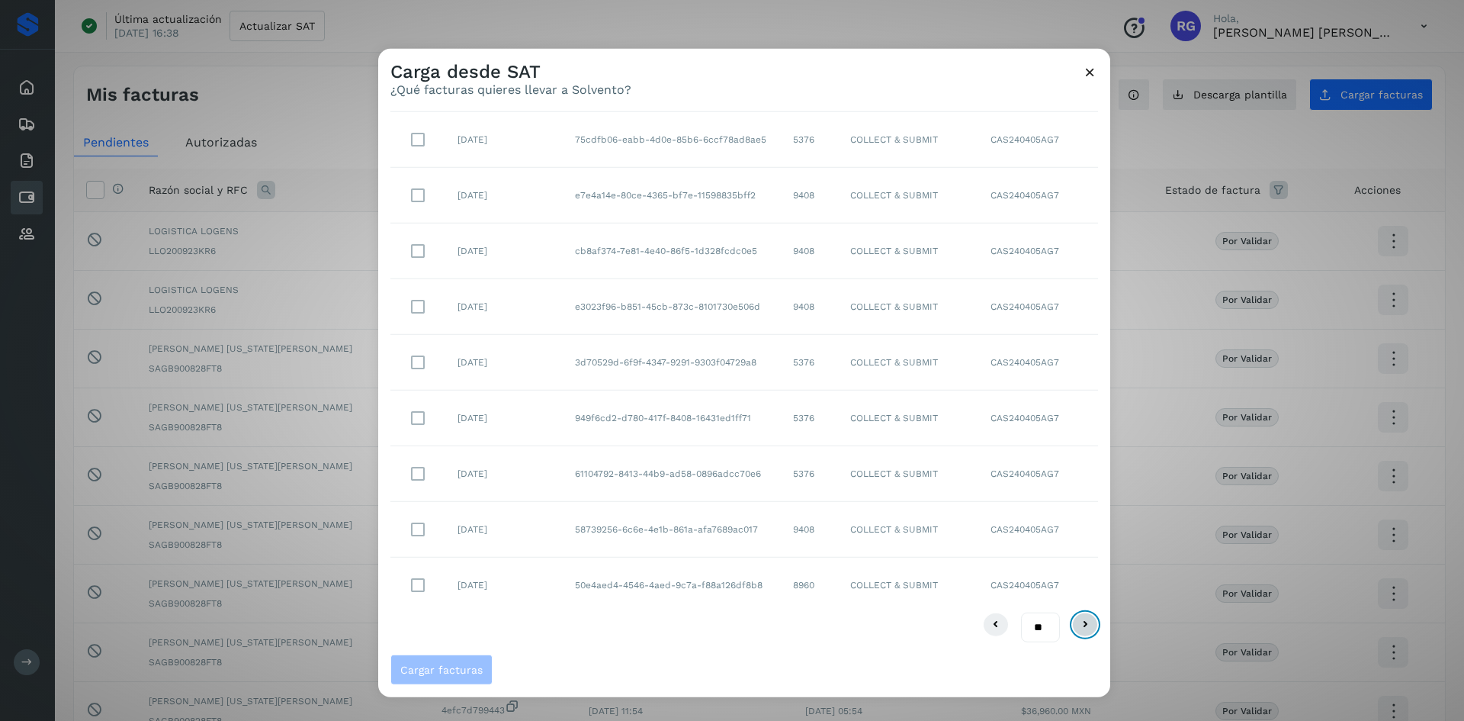
click at [1076, 632] on icon at bounding box center [1085, 624] width 18 height 18
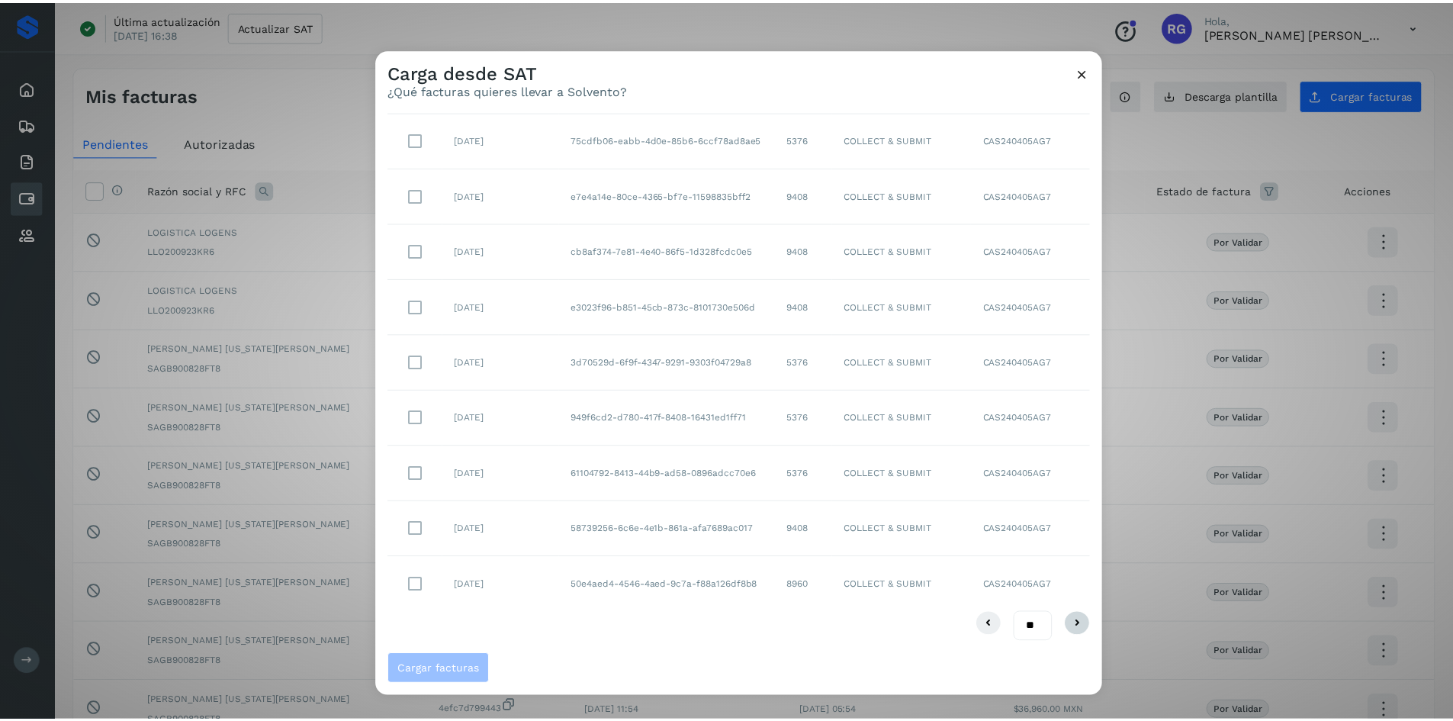
scroll to position [0, 0]
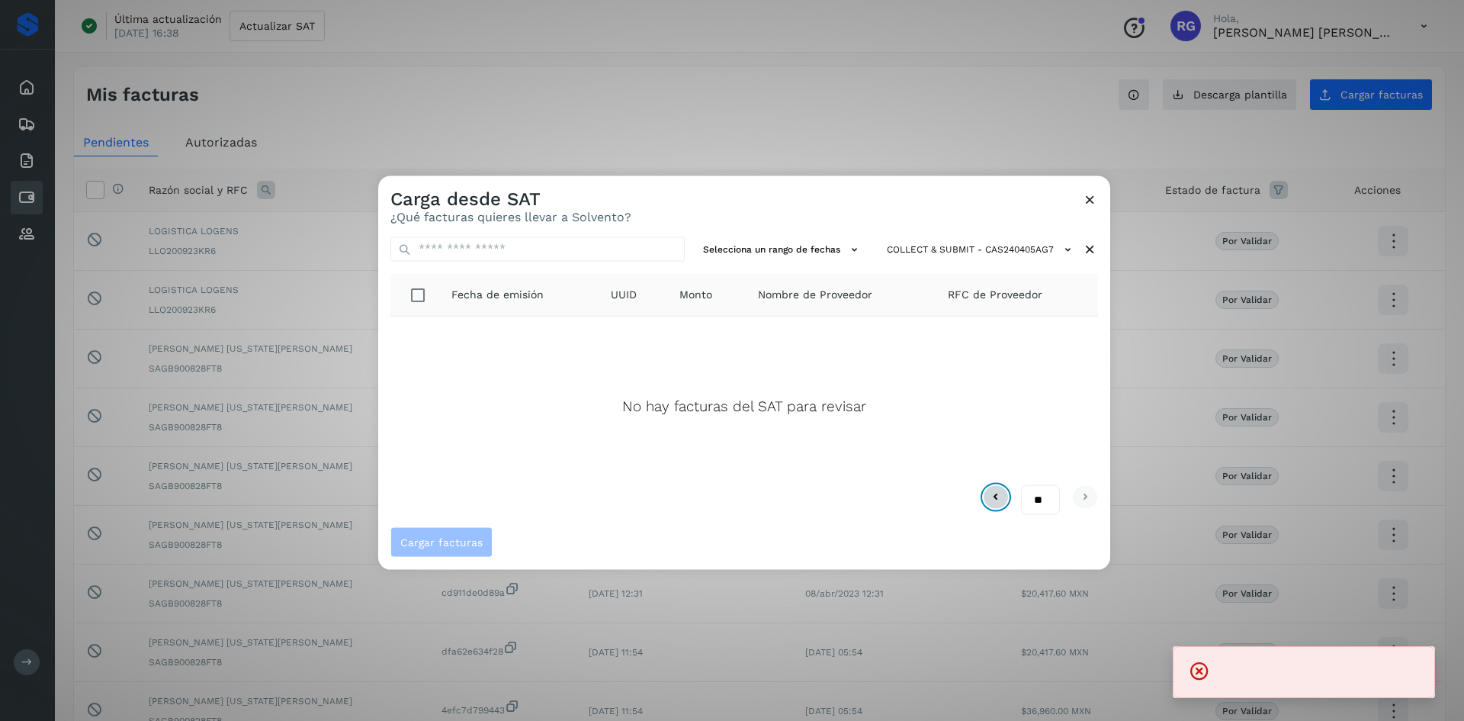
click at [994, 499] on icon at bounding box center [996, 497] width 18 height 18
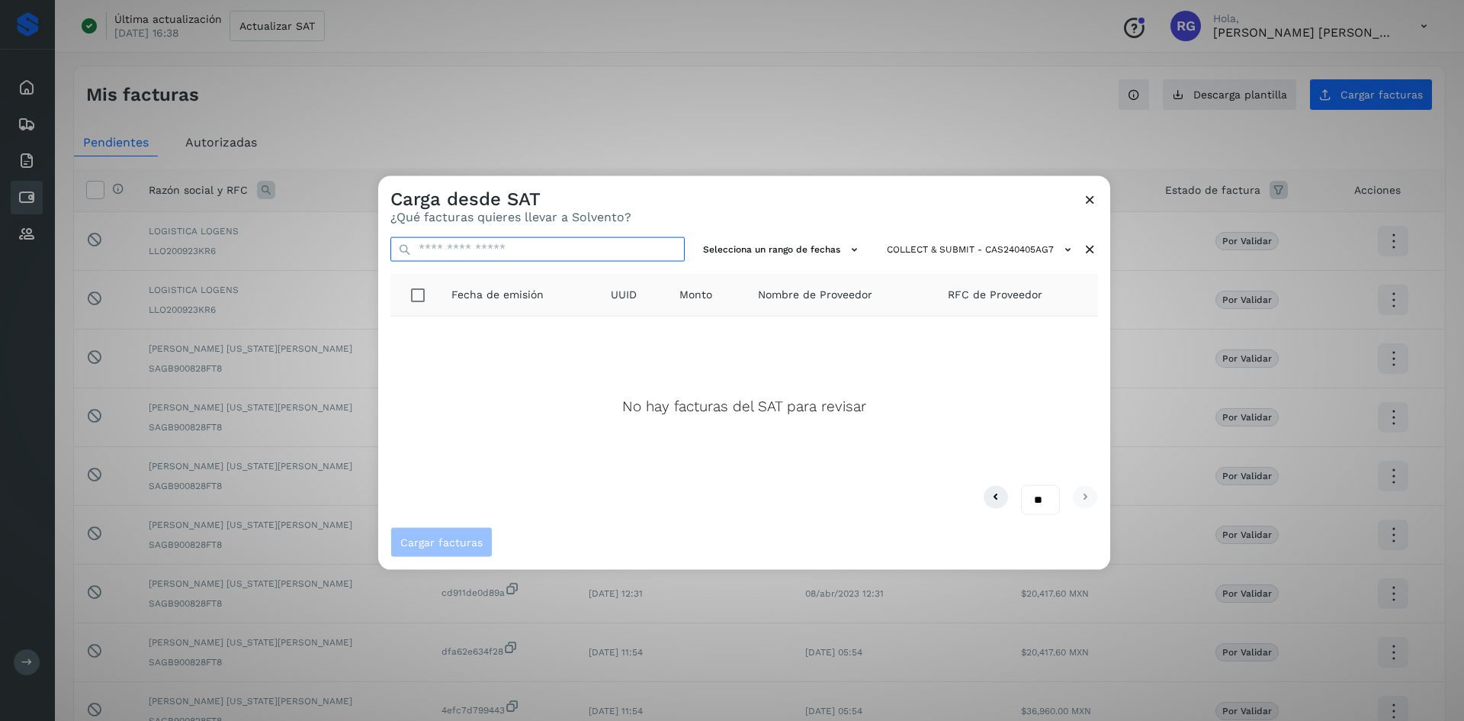
click at [554, 251] on input "text" at bounding box center [537, 248] width 294 height 24
click at [647, 248] on input "text" at bounding box center [537, 248] width 294 height 24
paste input "**********"
type input "**********"
click at [632, 255] on input "**********" at bounding box center [537, 248] width 294 height 24
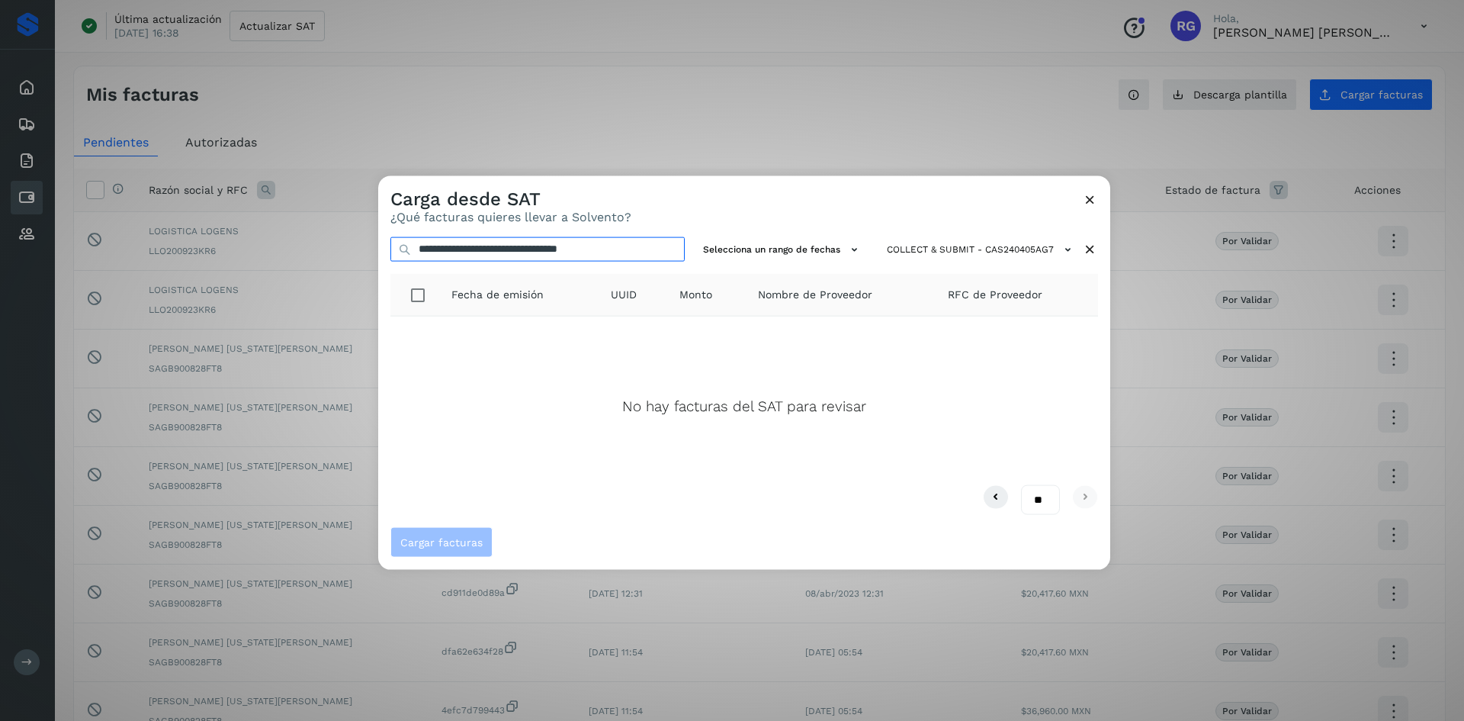
drag, startPoint x: 631, startPoint y: 253, endPoint x: 404, endPoint y: 245, distance: 226.6
click at [404, 245] on div "**********" at bounding box center [537, 248] width 294 height 25
click at [1083, 199] on icon at bounding box center [1090, 199] width 16 height 16
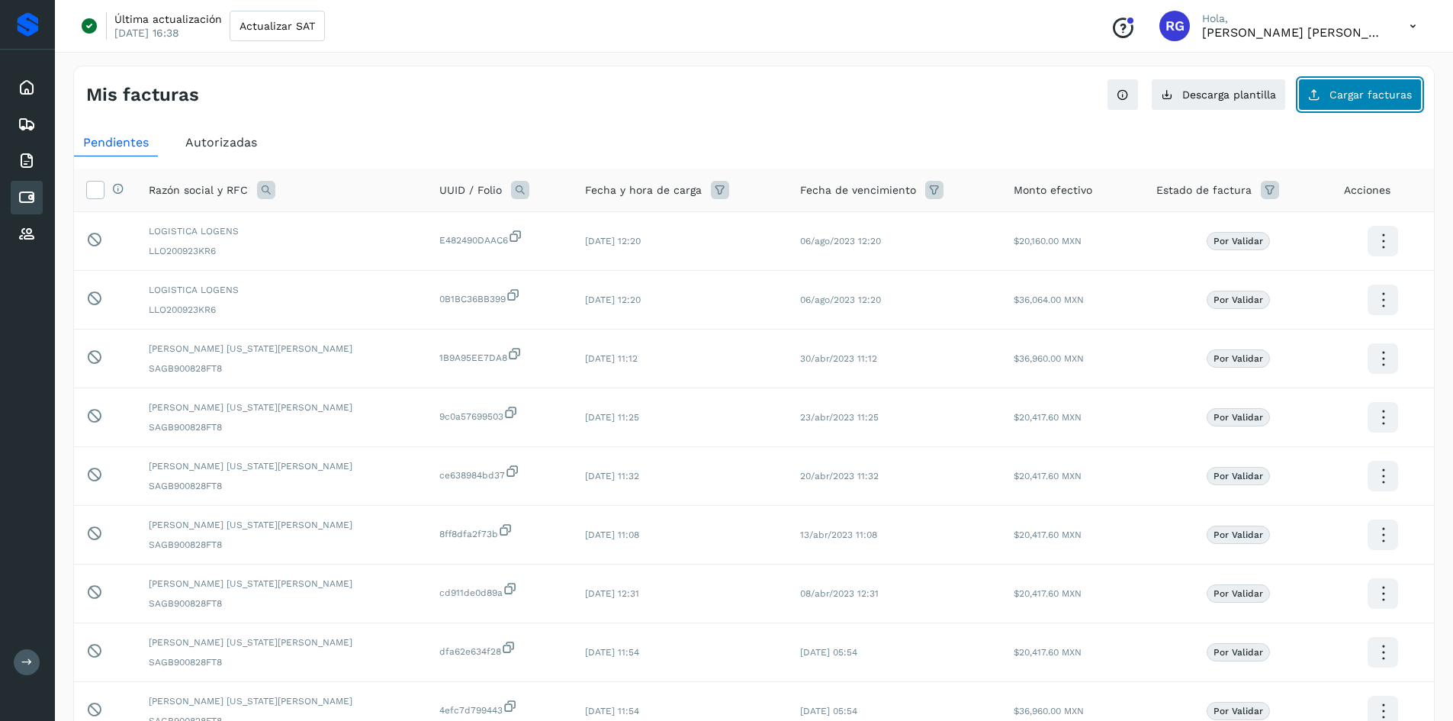
click at [1326, 94] on button "Cargar facturas" at bounding box center [1360, 95] width 124 height 32
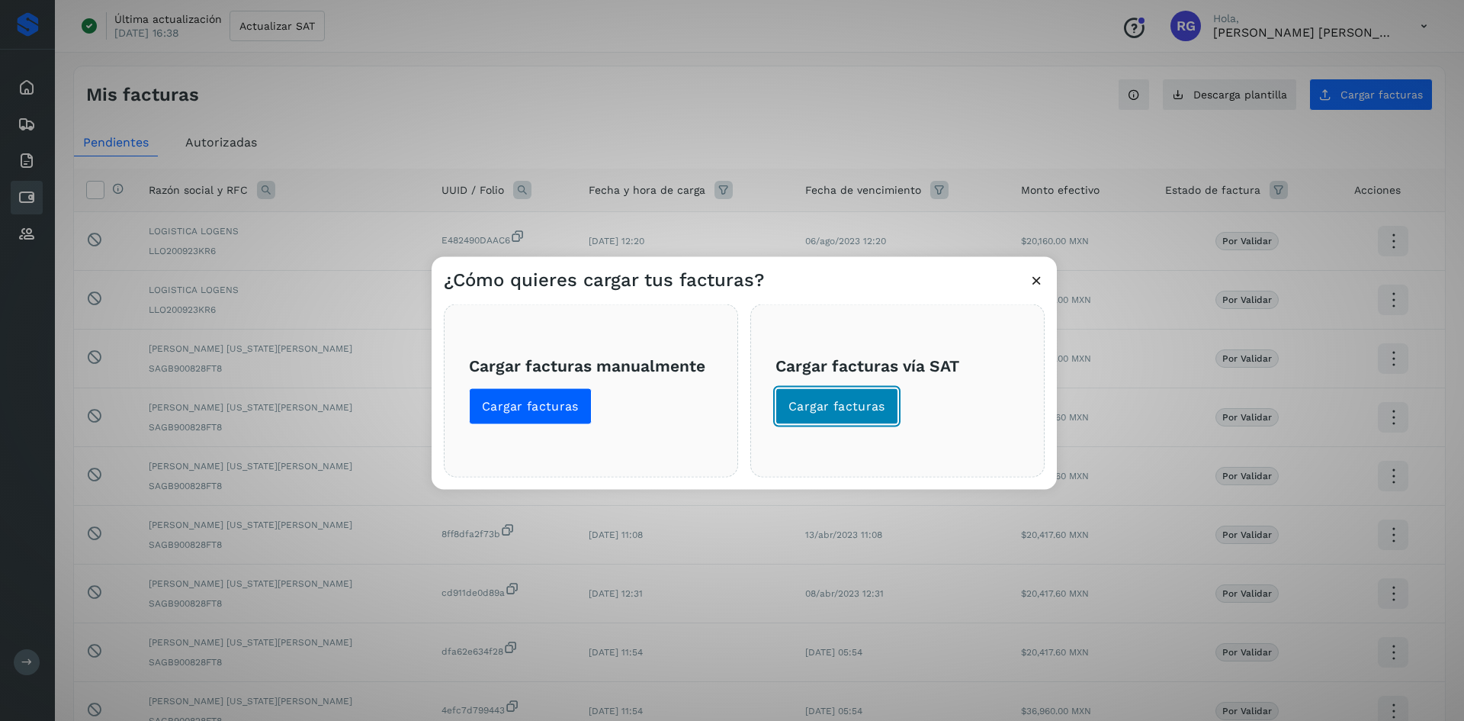
click at [878, 410] on span "Cargar facturas" at bounding box center [836, 405] width 97 height 17
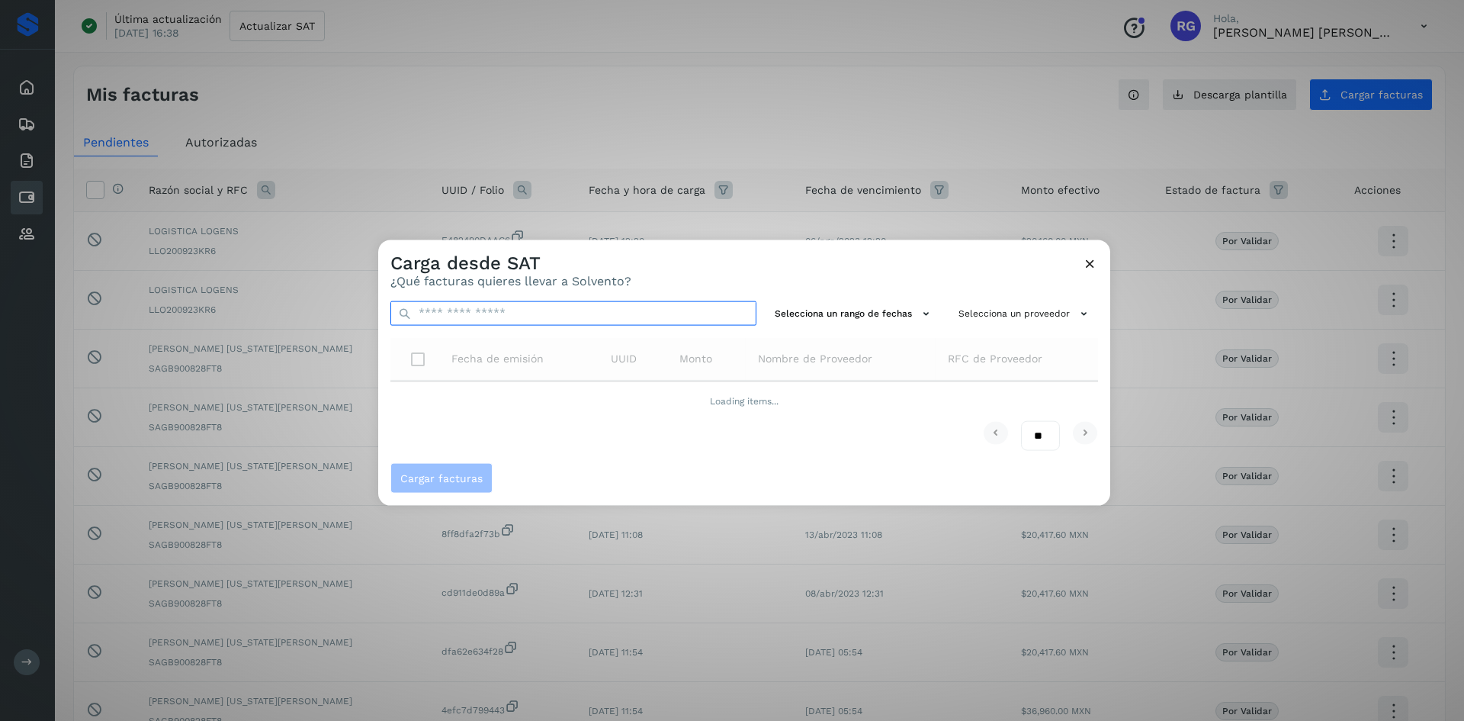
click at [599, 314] on input "text" at bounding box center [573, 312] width 366 height 24
type input "**********"
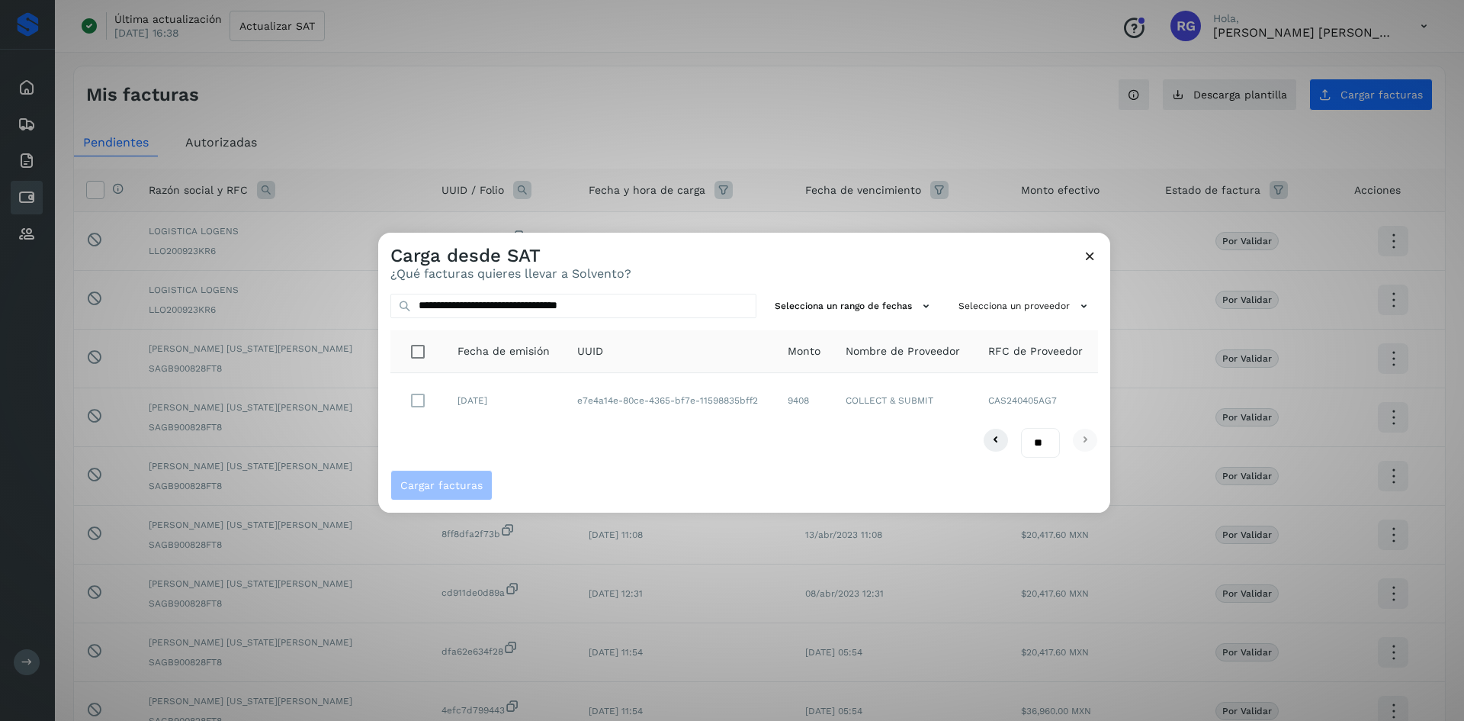
click at [595, 400] on td "e7e4a14e-80ce-4365-bf7e-11598835bff2" at bounding box center [670, 400] width 210 height 55
click at [902, 397] on td "COLLECT & SUBMIT" at bounding box center [904, 400] width 143 height 55
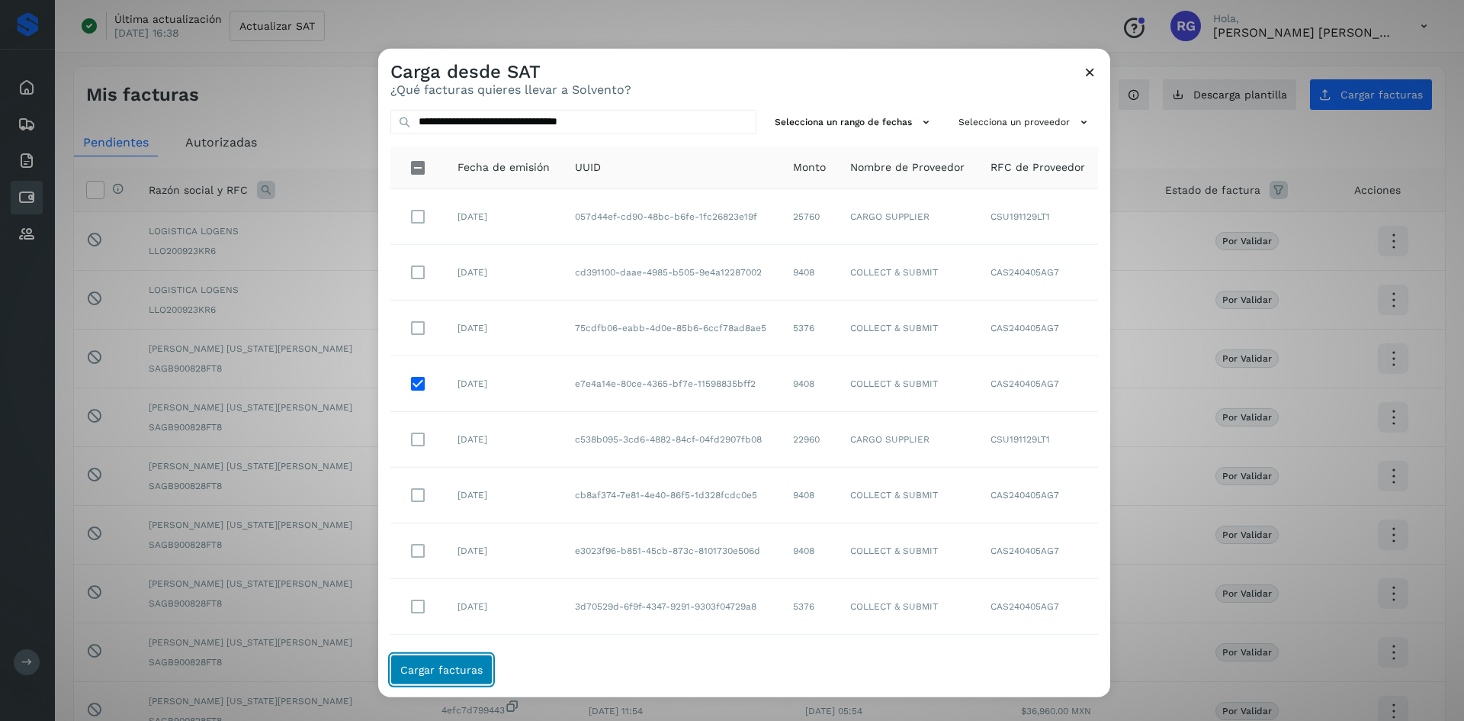
click at [470, 664] on span "Cargar facturas" at bounding box center [441, 669] width 82 height 11
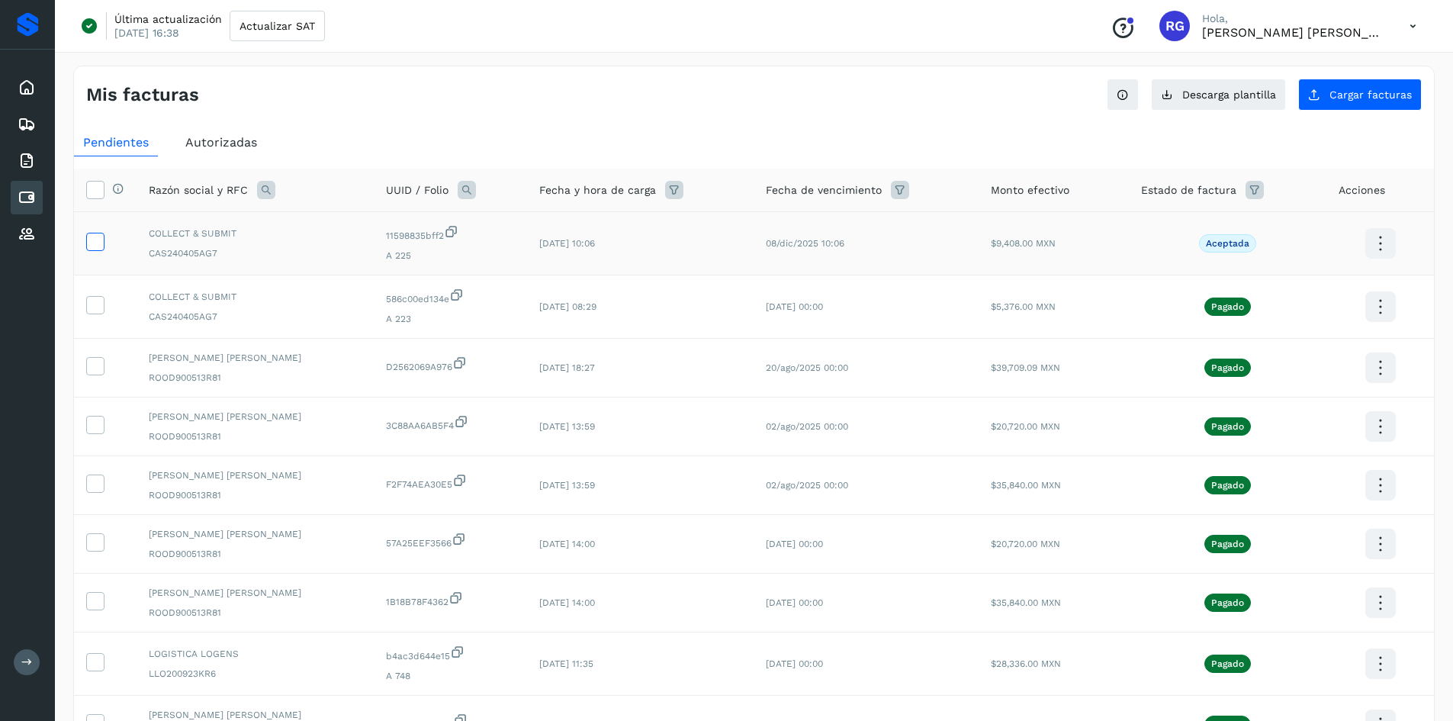
click at [97, 248] on icon at bounding box center [95, 241] width 16 height 16
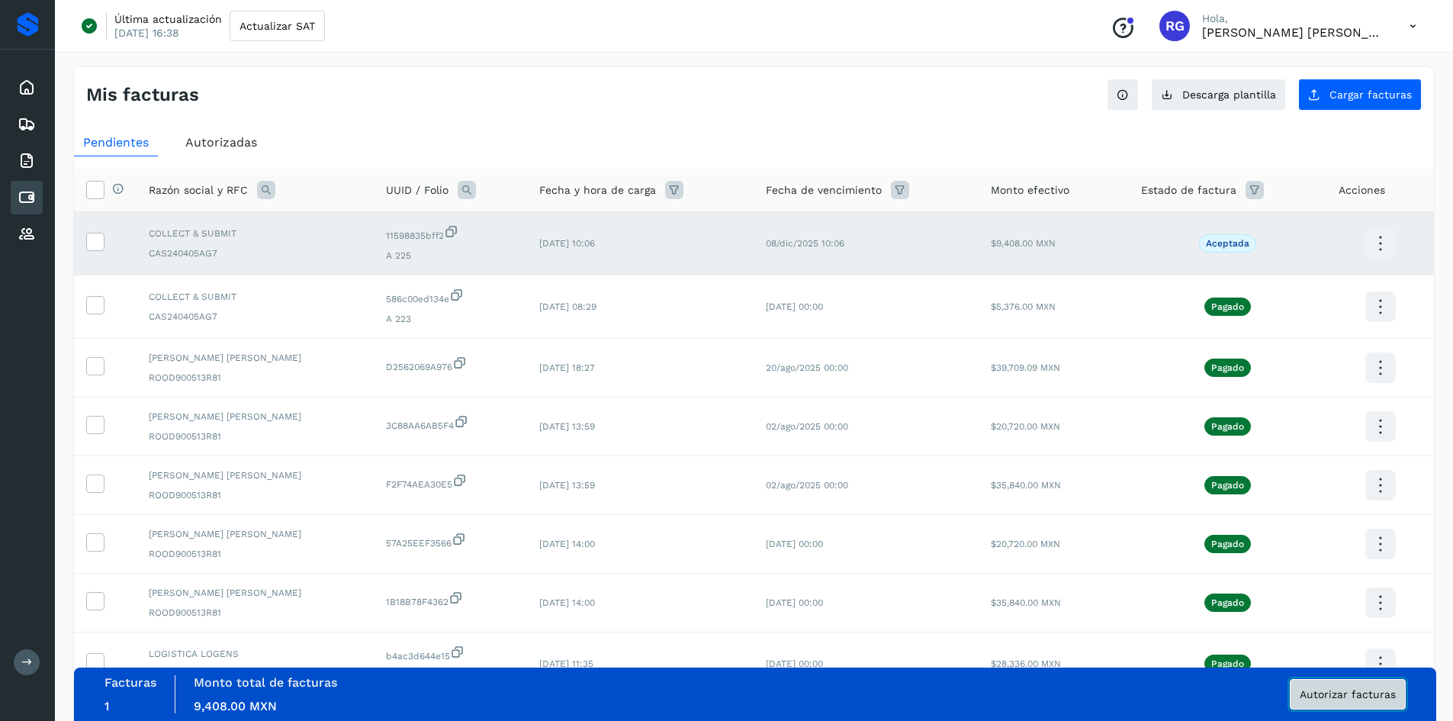
click at [1370, 705] on button "Autorizar facturas" at bounding box center [1347, 694] width 116 height 30
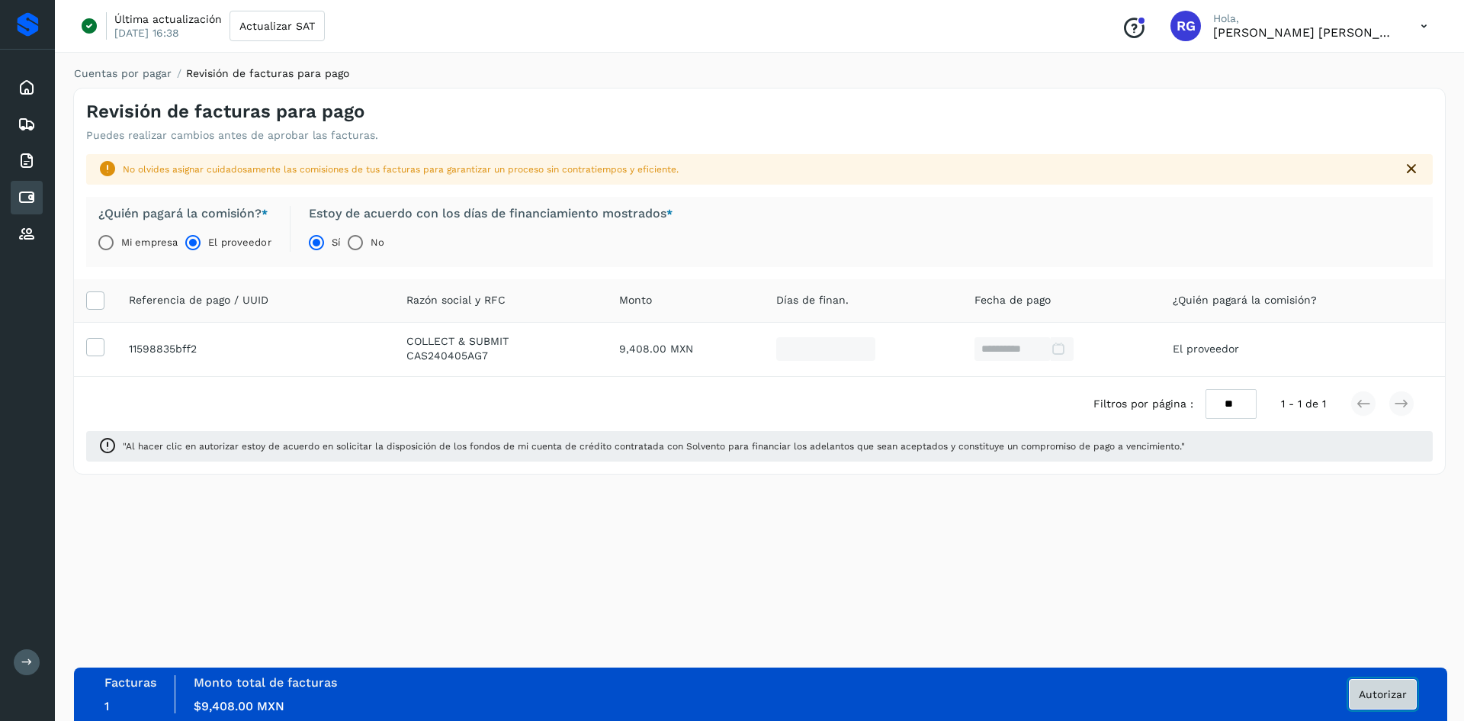
click at [1365, 695] on span "Autorizar" at bounding box center [1383, 694] width 48 height 11
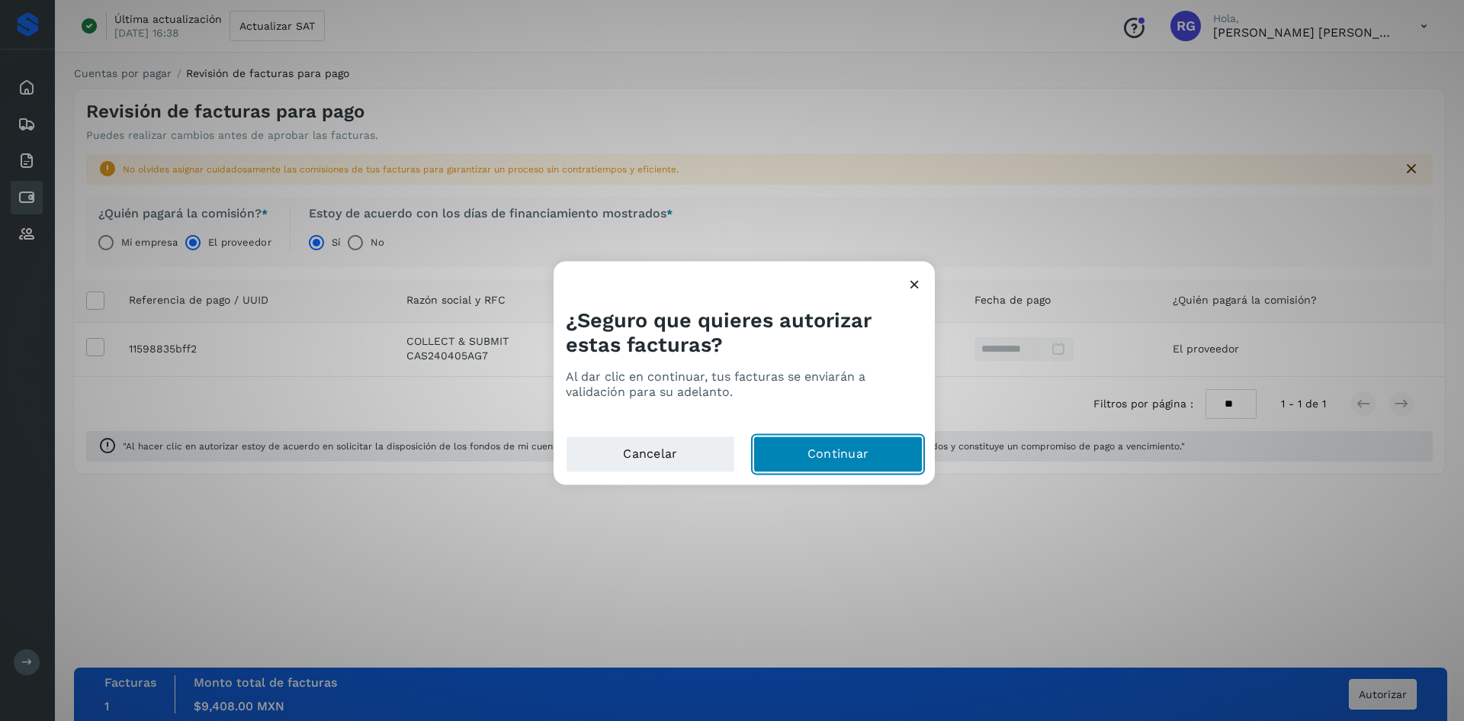
click at [869, 463] on button "Continuar" at bounding box center [837, 453] width 169 height 37
